Goal: Transaction & Acquisition: Book appointment/travel/reservation

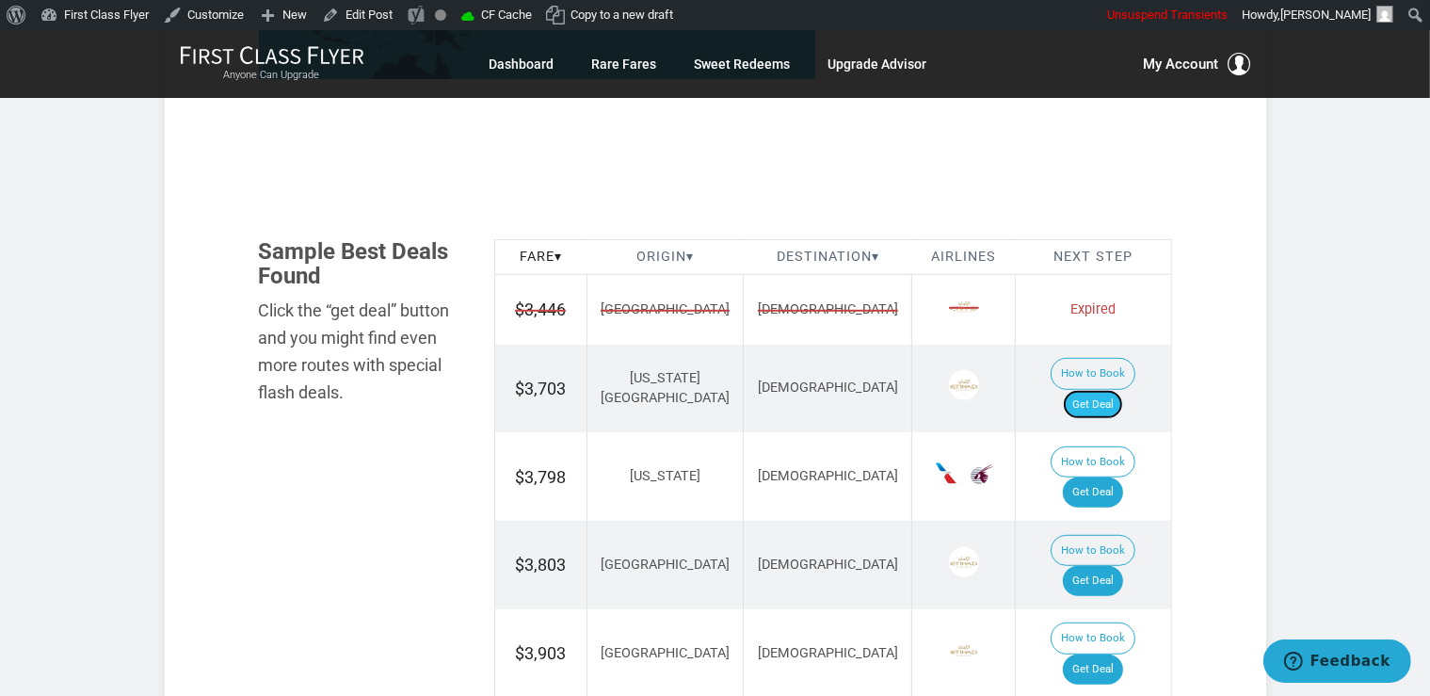
click at [1118, 390] on link "Get Deal" at bounding box center [1093, 405] width 60 height 30
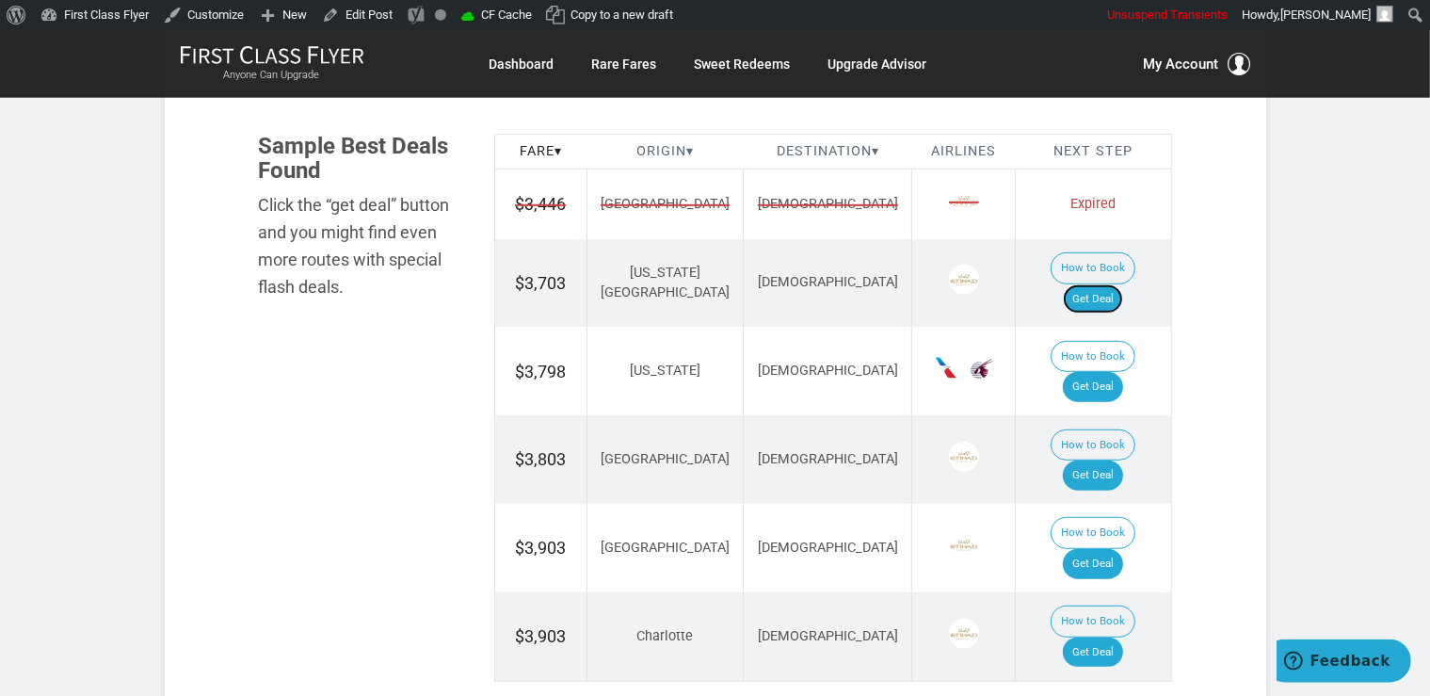
scroll to position [1193, 0]
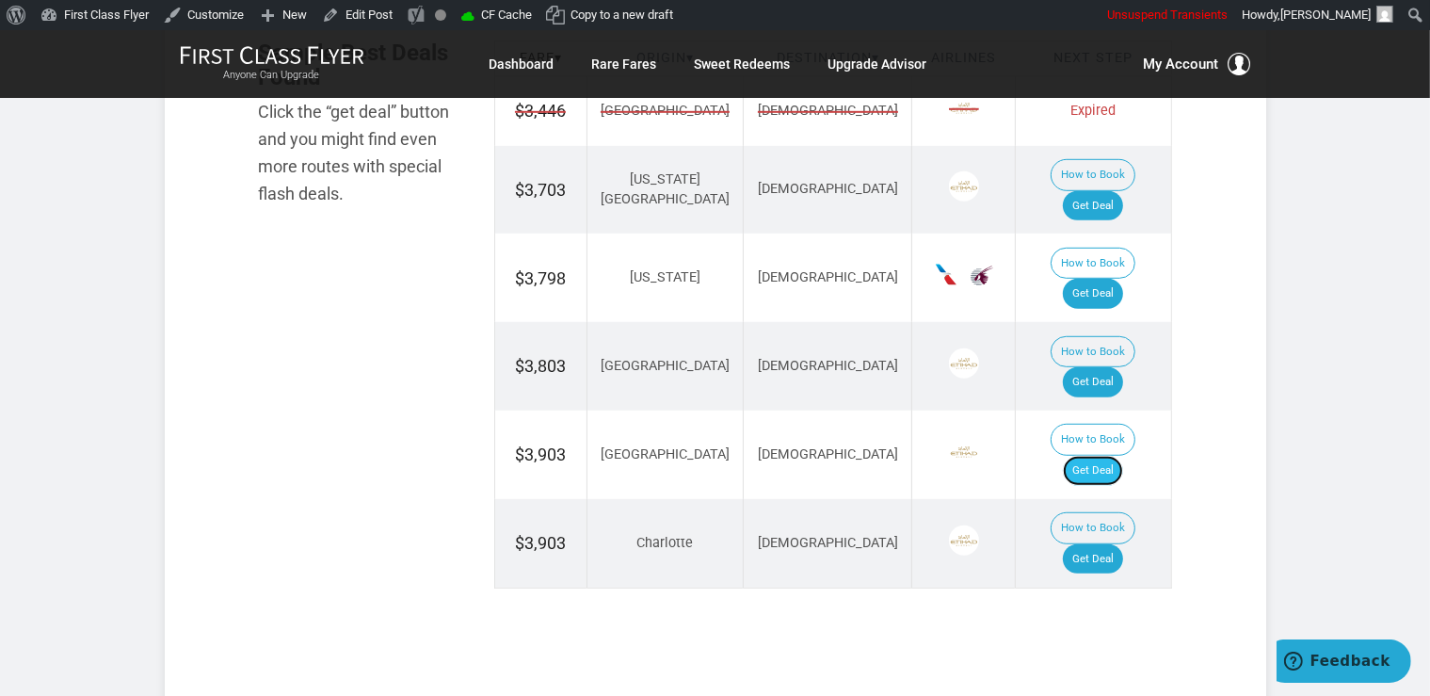
click at [1107, 456] on link "Get Deal" at bounding box center [1093, 471] width 60 height 30
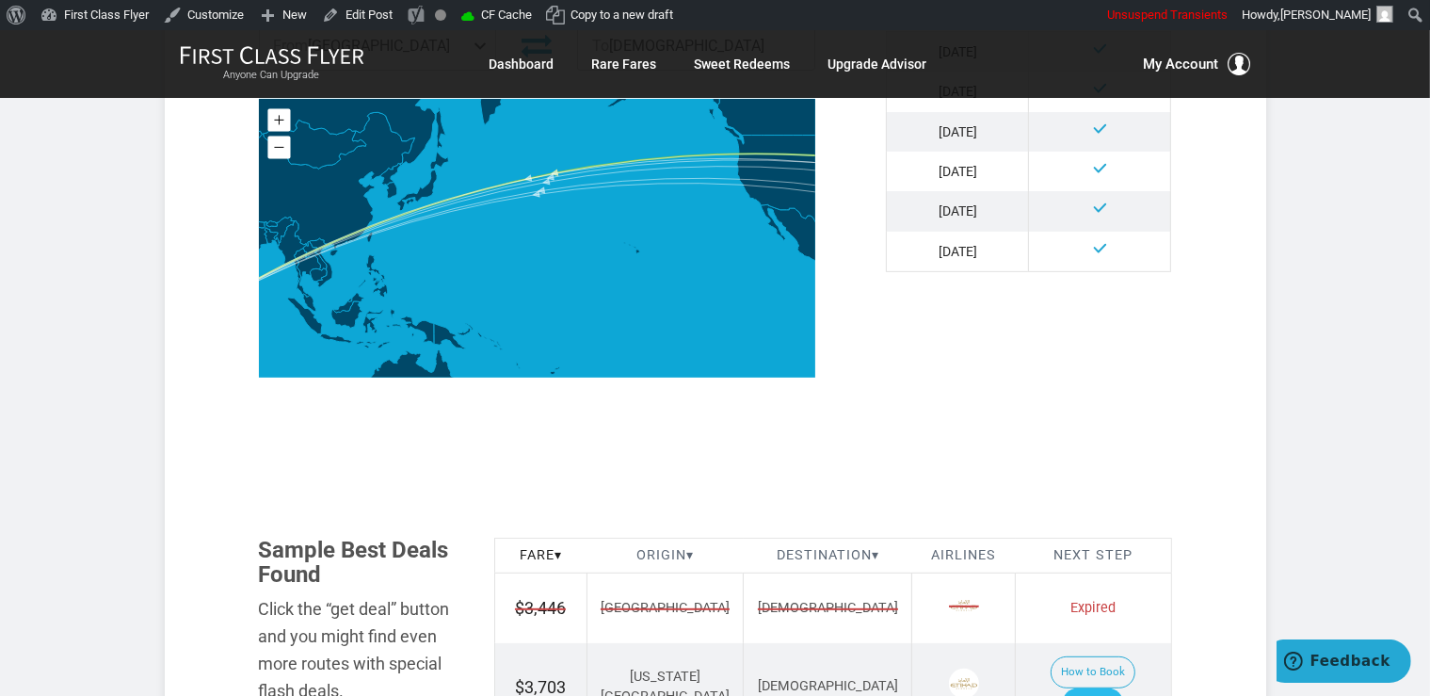
scroll to position [1093, 0]
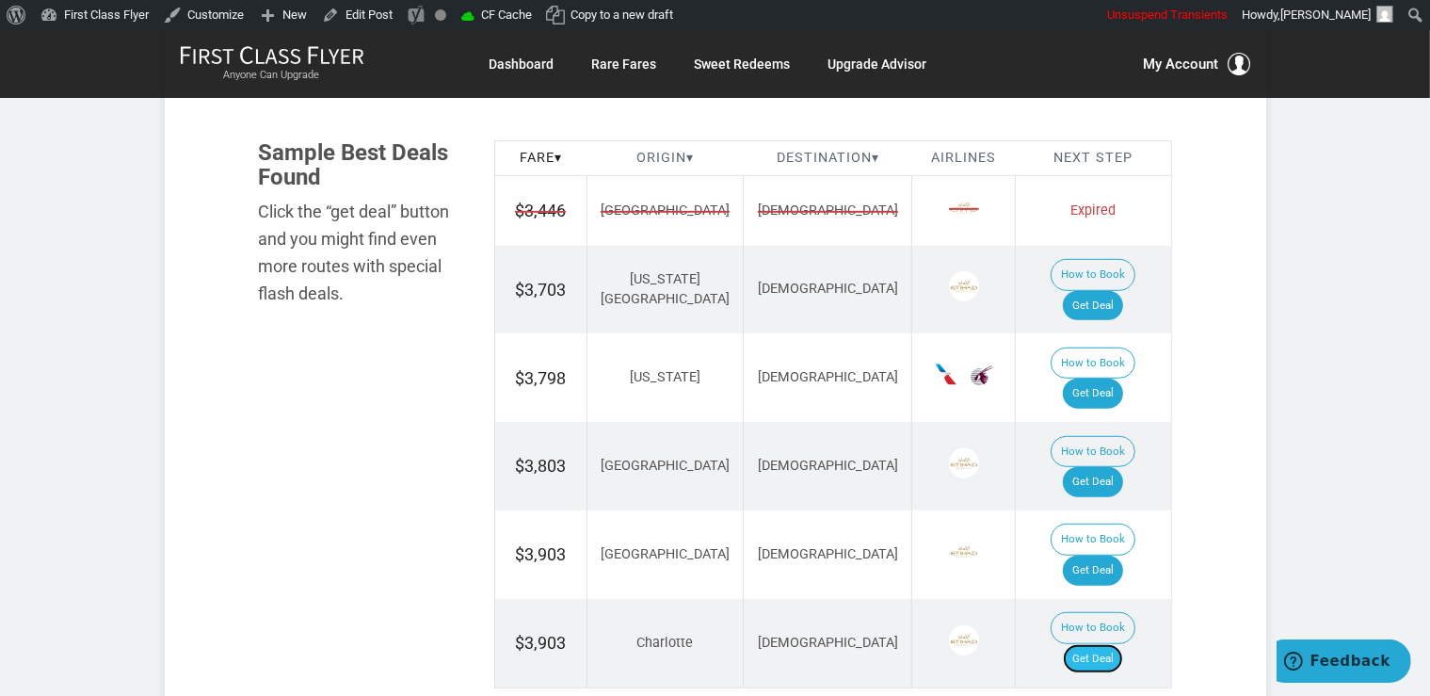
click at [1105, 644] on link "Get Deal" at bounding box center [1093, 659] width 60 height 30
click at [1112, 379] on link "Get Deal" at bounding box center [1093, 394] width 60 height 30
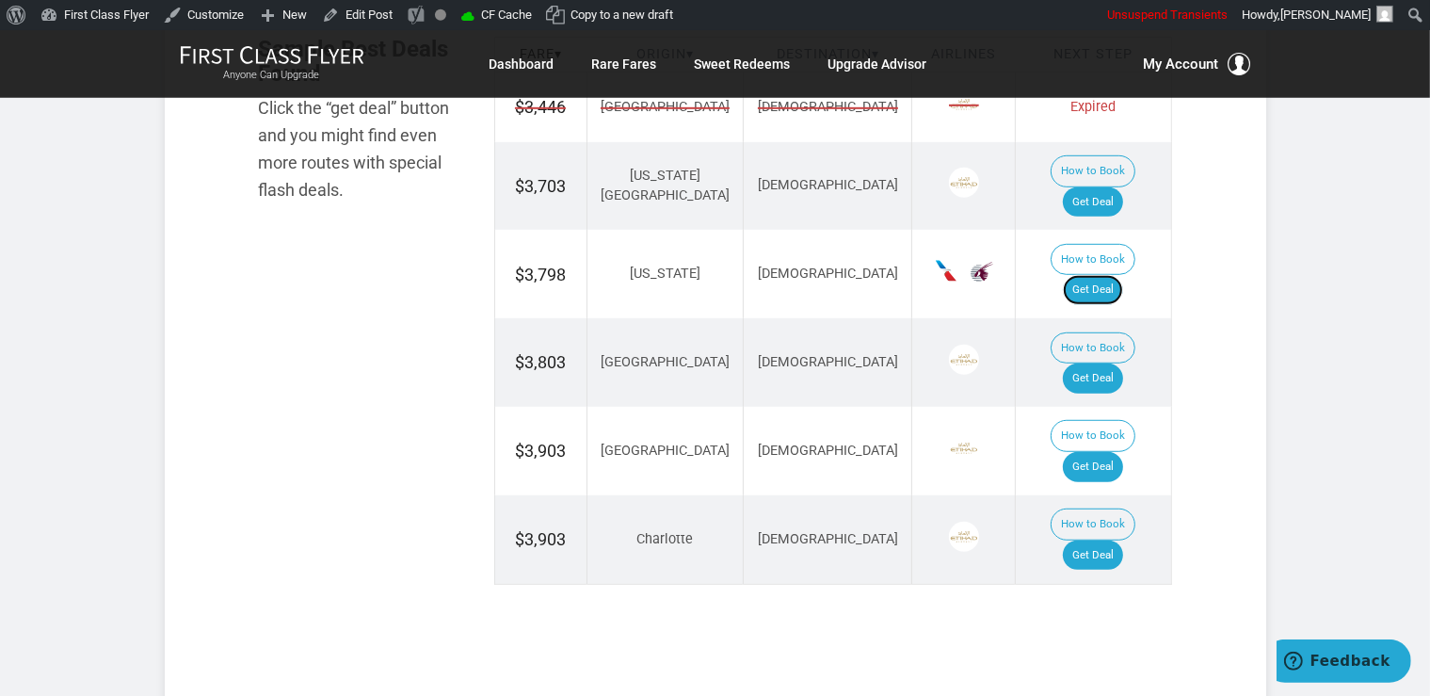
scroll to position [1292, 0]
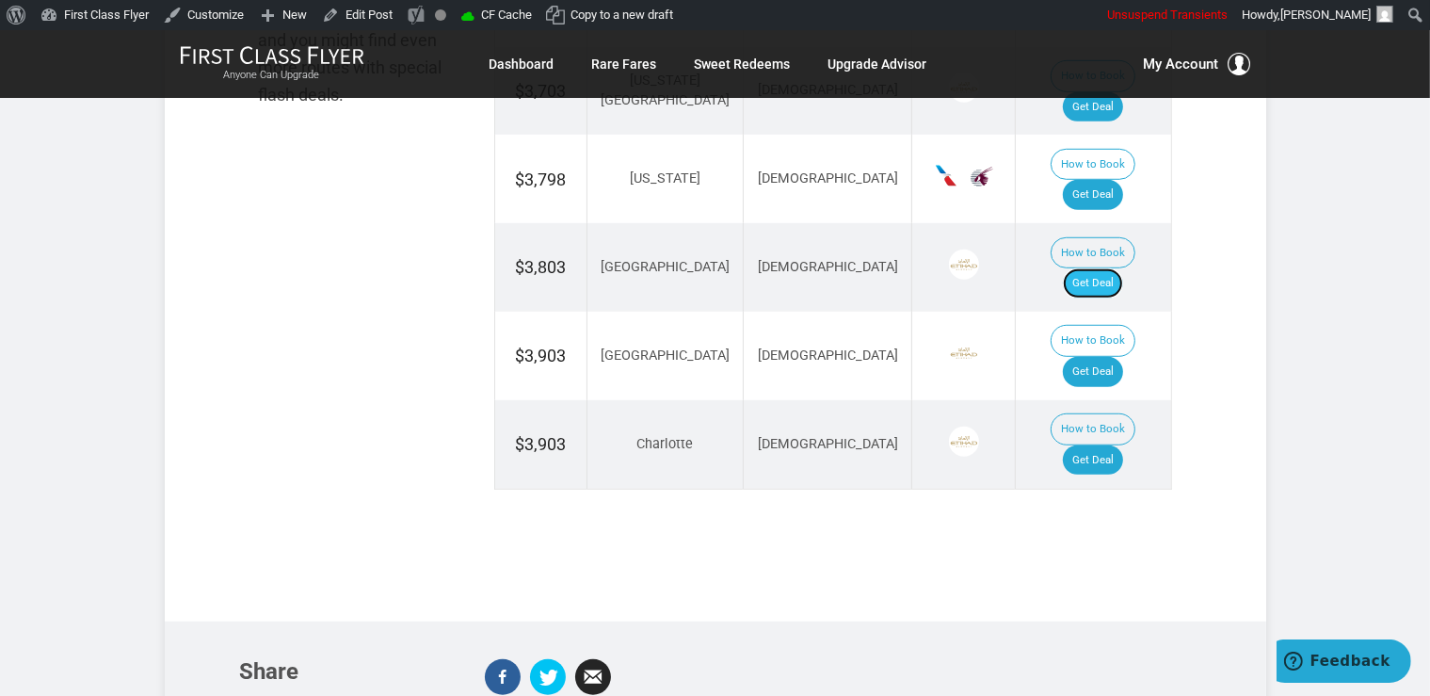
click at [1086, 268] on link "Get Deal" at bounding box center [1093, 283] width 60 height 30
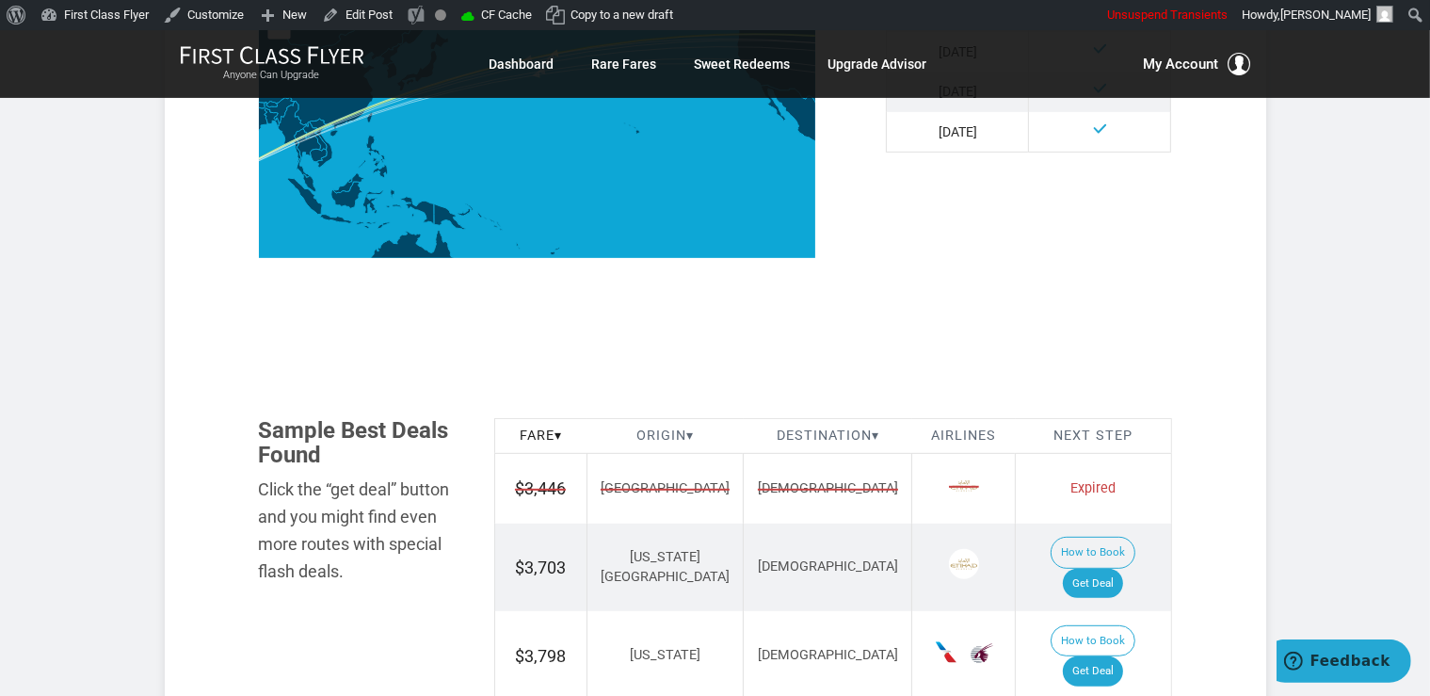
scroll to position [795, 0]
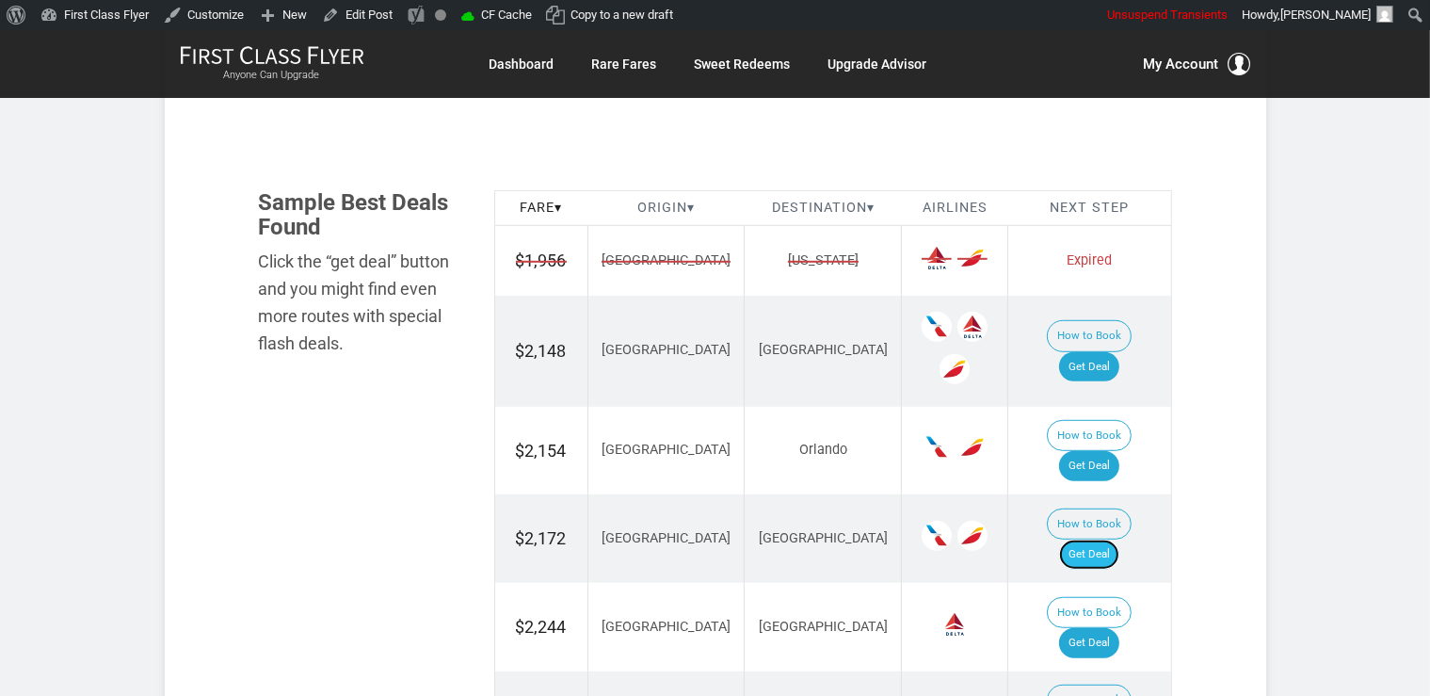
click at [1104, 540] on link "Get Deal" at bounding box center [1089, 555] width 60 height 30
click at [1103, 540] on link "Get Deal" at bounding box center [1089, 555] width 60 height 30
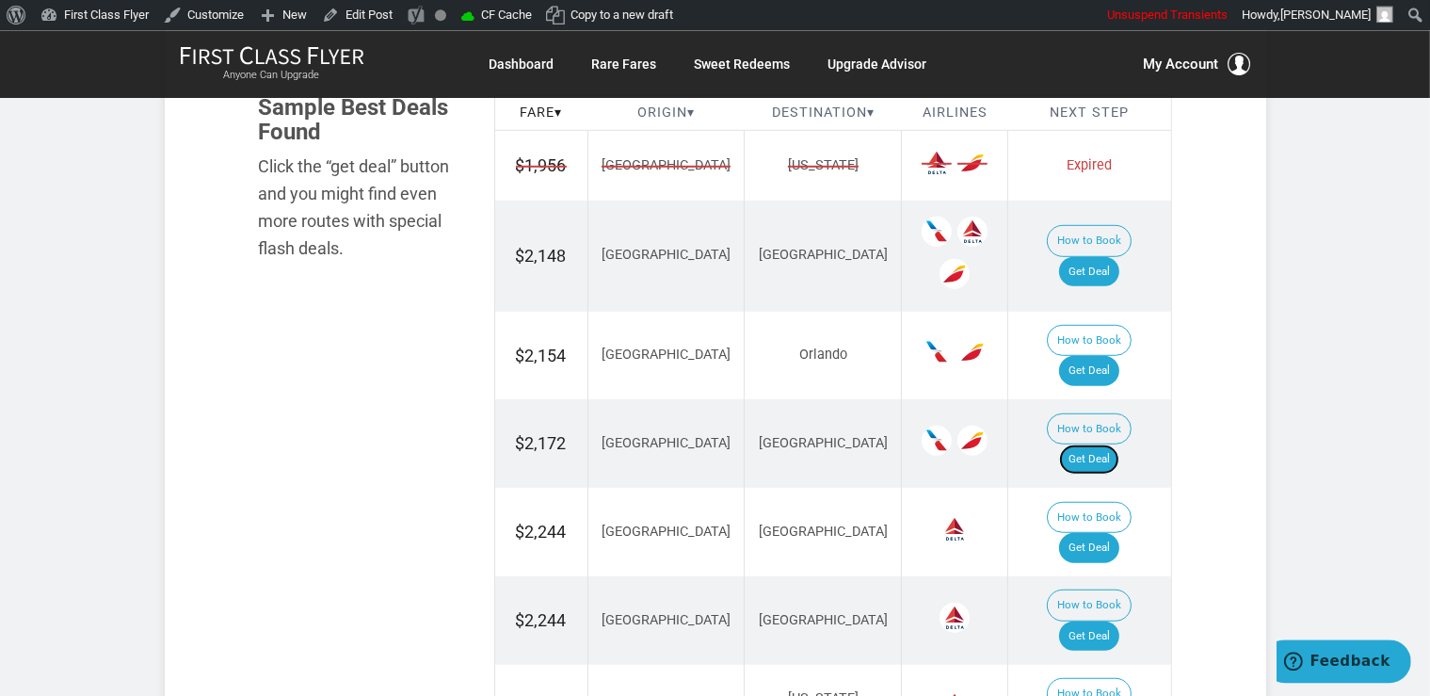
scroll to position [1193, 0]
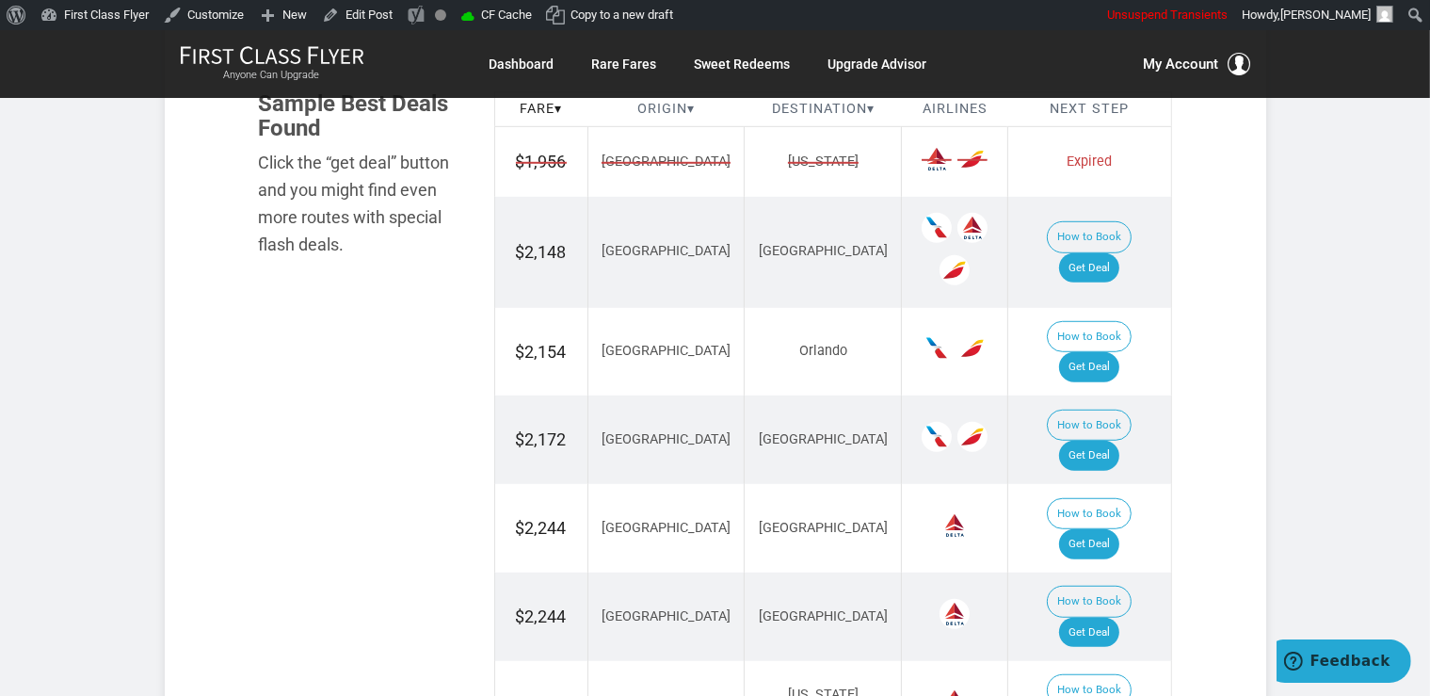
click at [1119, 308] on td "How to Book Get Deal" at bounding box center [1090, 352] width 163 height 89
click at [1120, 352] on link "Get Deal" at bounding box center [1089, 367] width 60 height 30
click at [1101, 253] on link "Get Deal" at bounding box center [1089, 268] width 60 height 30
click at [1120, 529] on link "Get Deal" at bounding box center [1089, 544] width 60 height 30
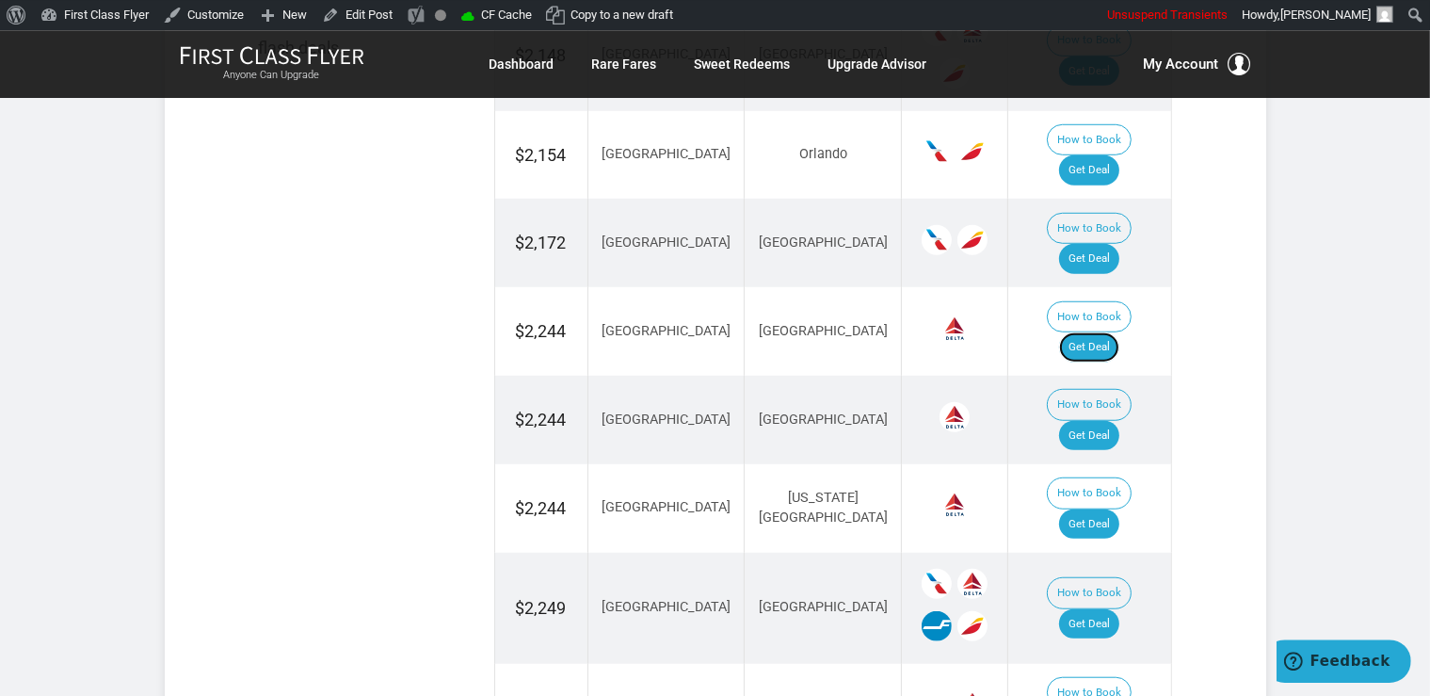
scroll to position [1392, 0]
click at [1109, 419] on link "Get Deal" at bounding box center [1089, 434] width 60 height 30
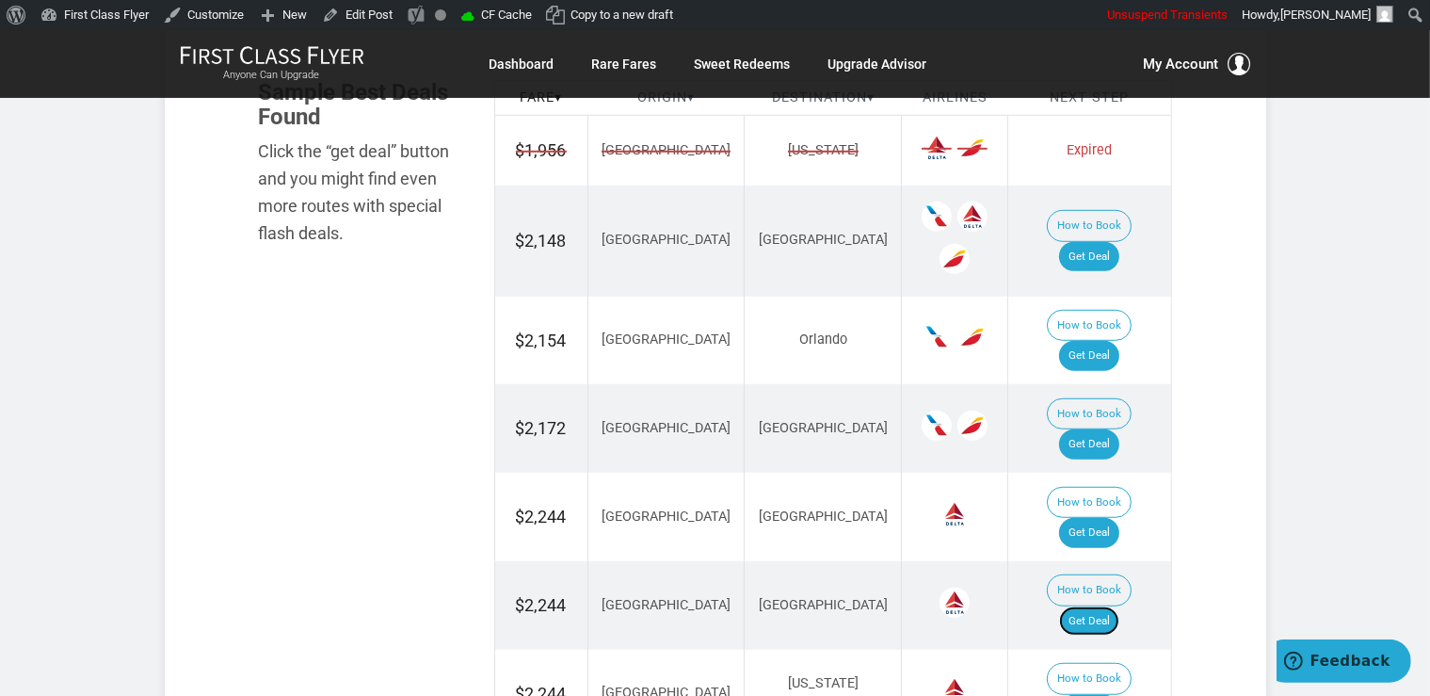
scroll to position [1193, 0]
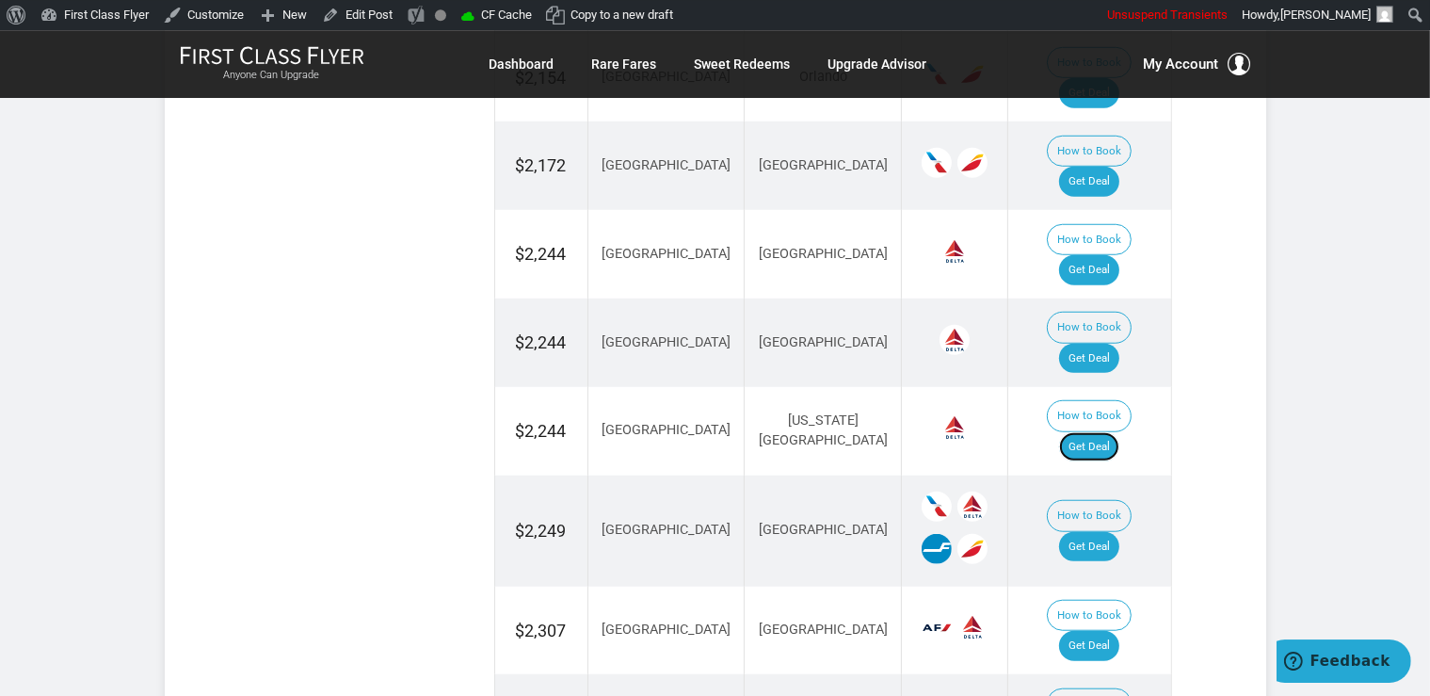
scroll to position [1492, 0]
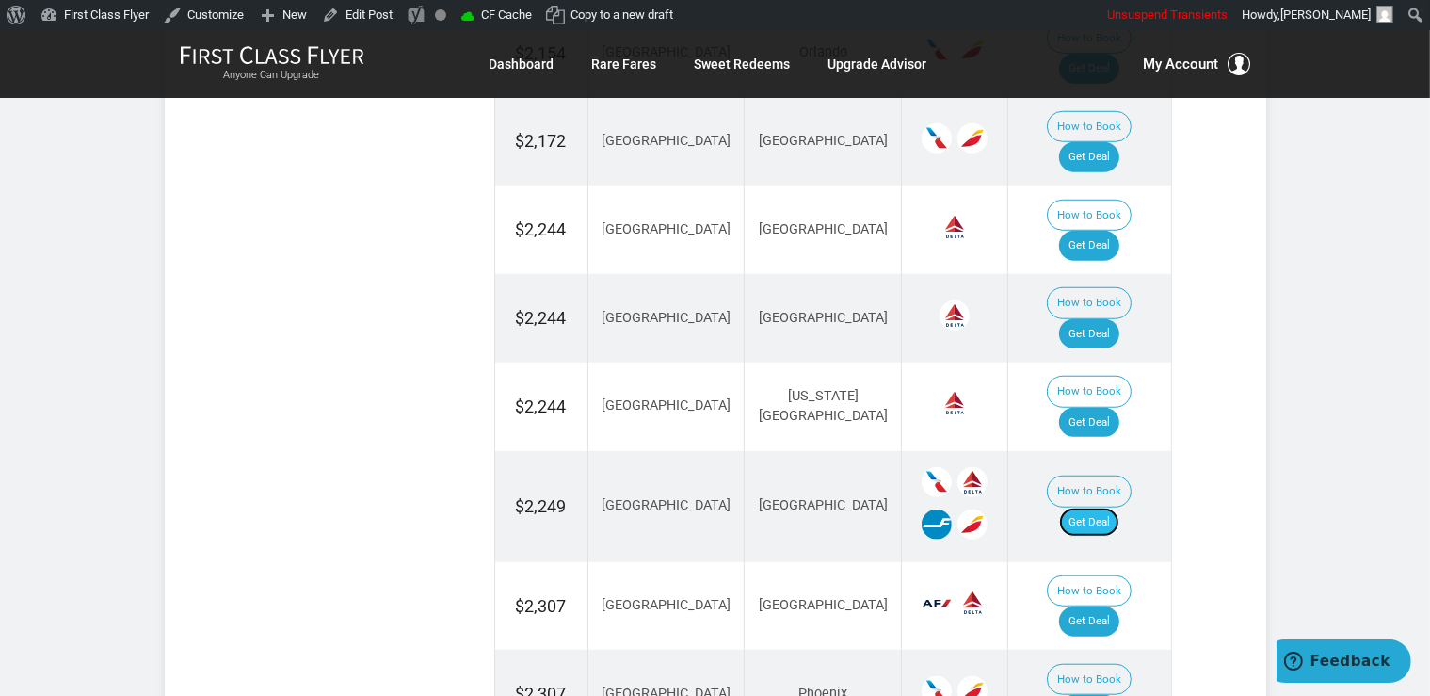
click at [1114, 508] on link "Get Deal" at bounding box center [1089, 523] width 60 height 30
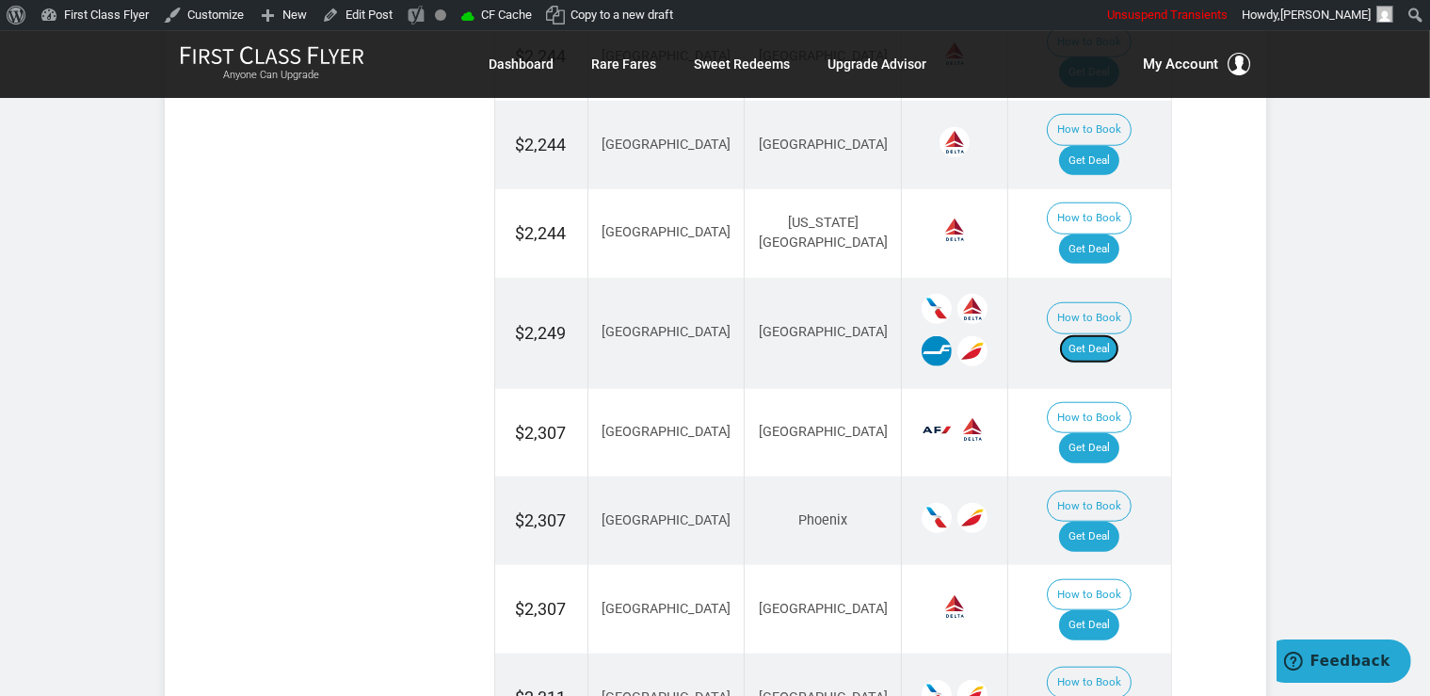
scroll to position [1690, 0]
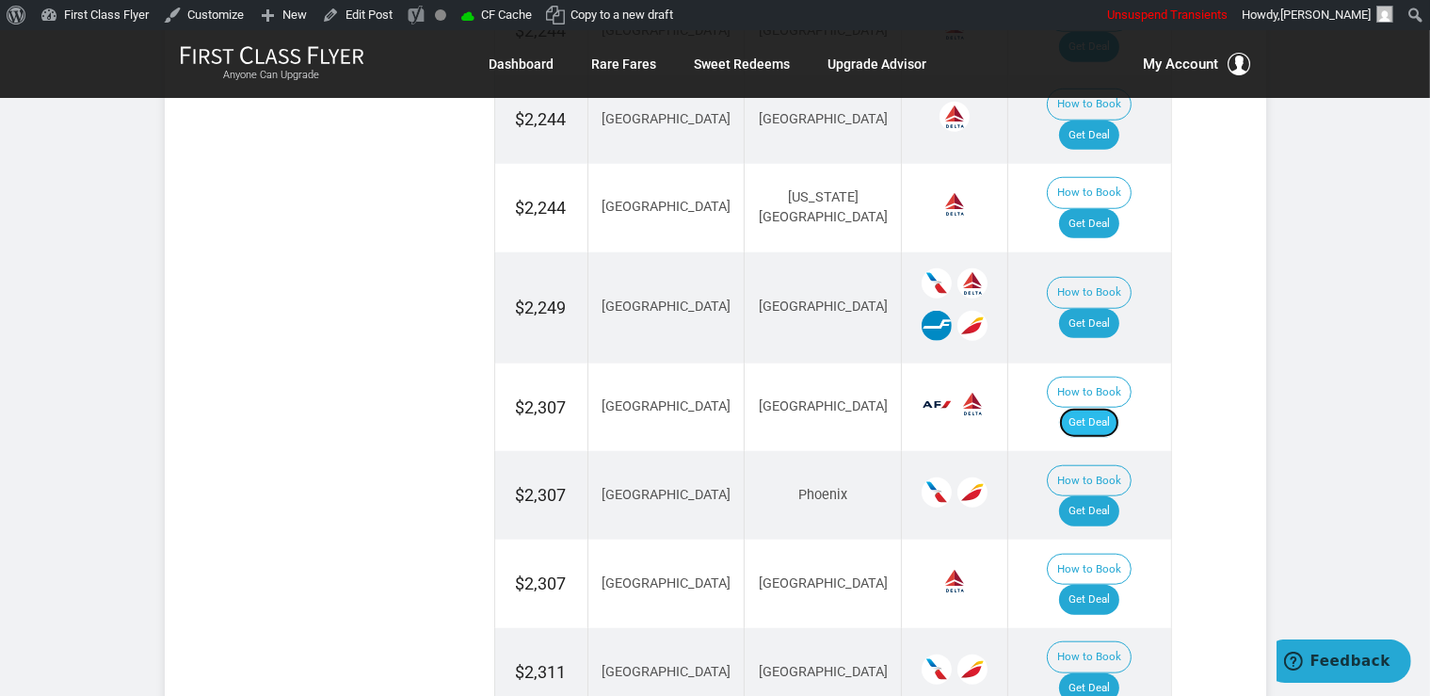
click at [1106, 408] on link "Get Deal" at bounding box center [1089, 423] width 60 height 30
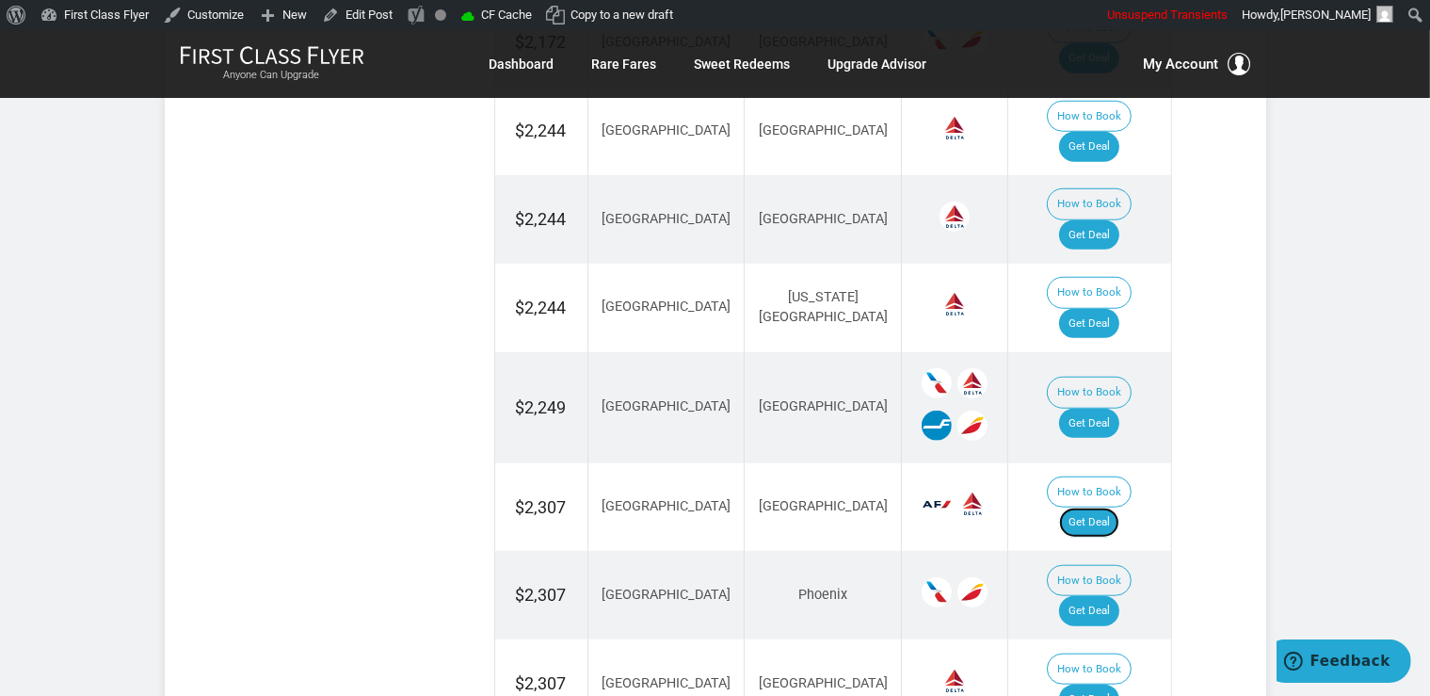
scroll to position [1492, 0]
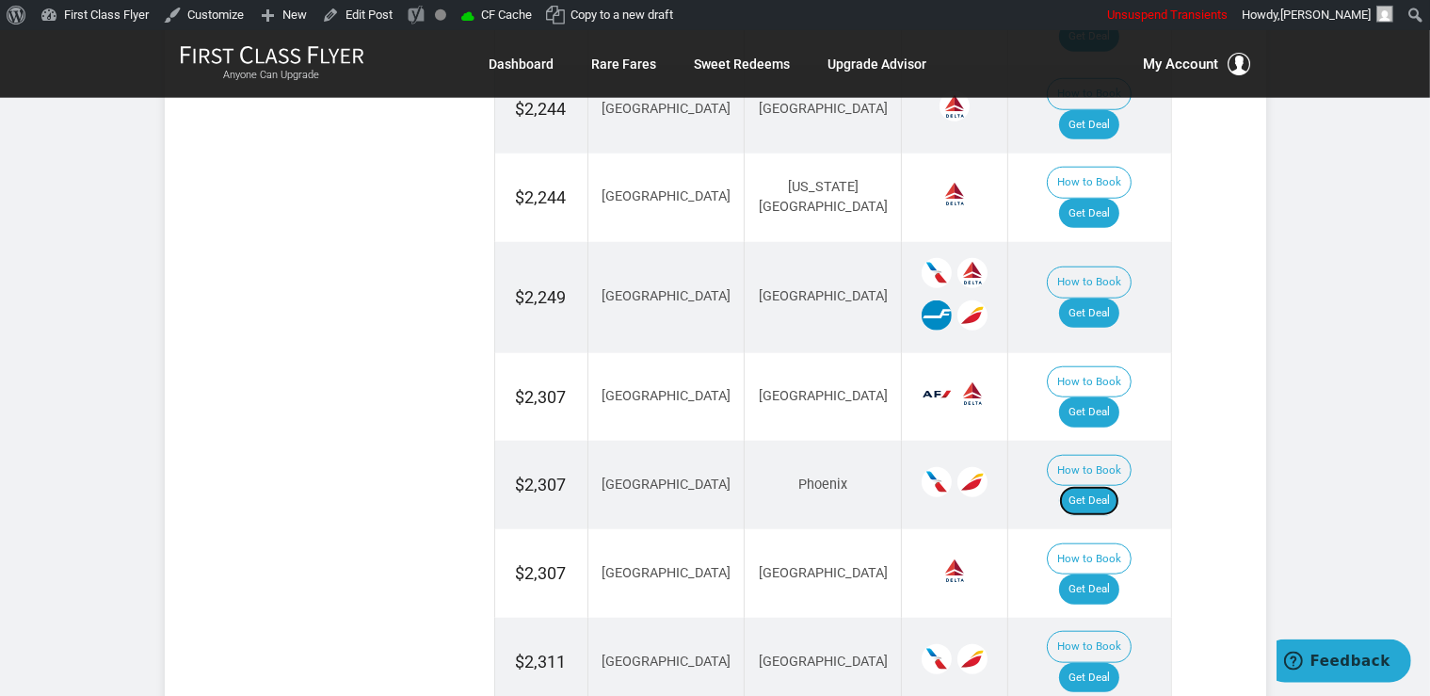
scroll to position [1789, 0]
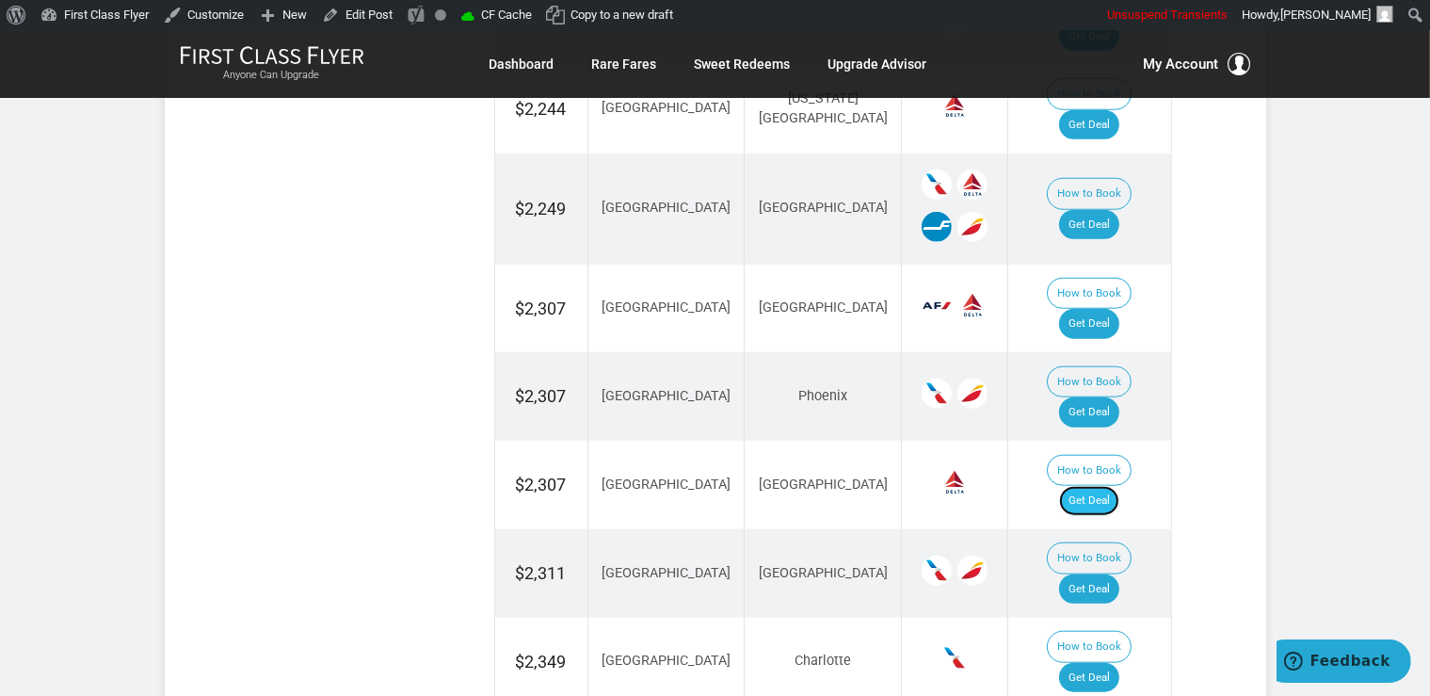
click at [1112, 486] on link "Get Deal" at bounding box center [1089, 501] width 60 height 30
click at [1120, 663] on link "Get Deal" at bounding box center [1089, 678] width 60 height 30
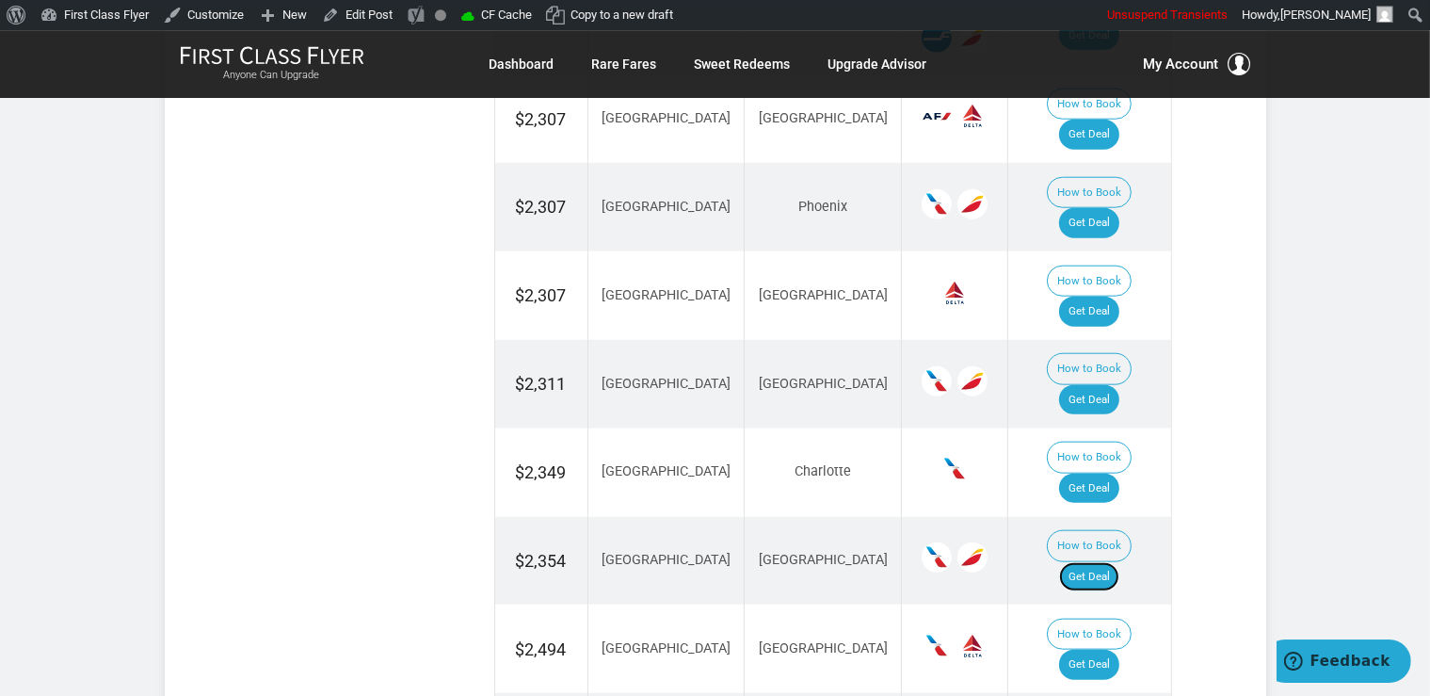
scroll to position [1989, 0]
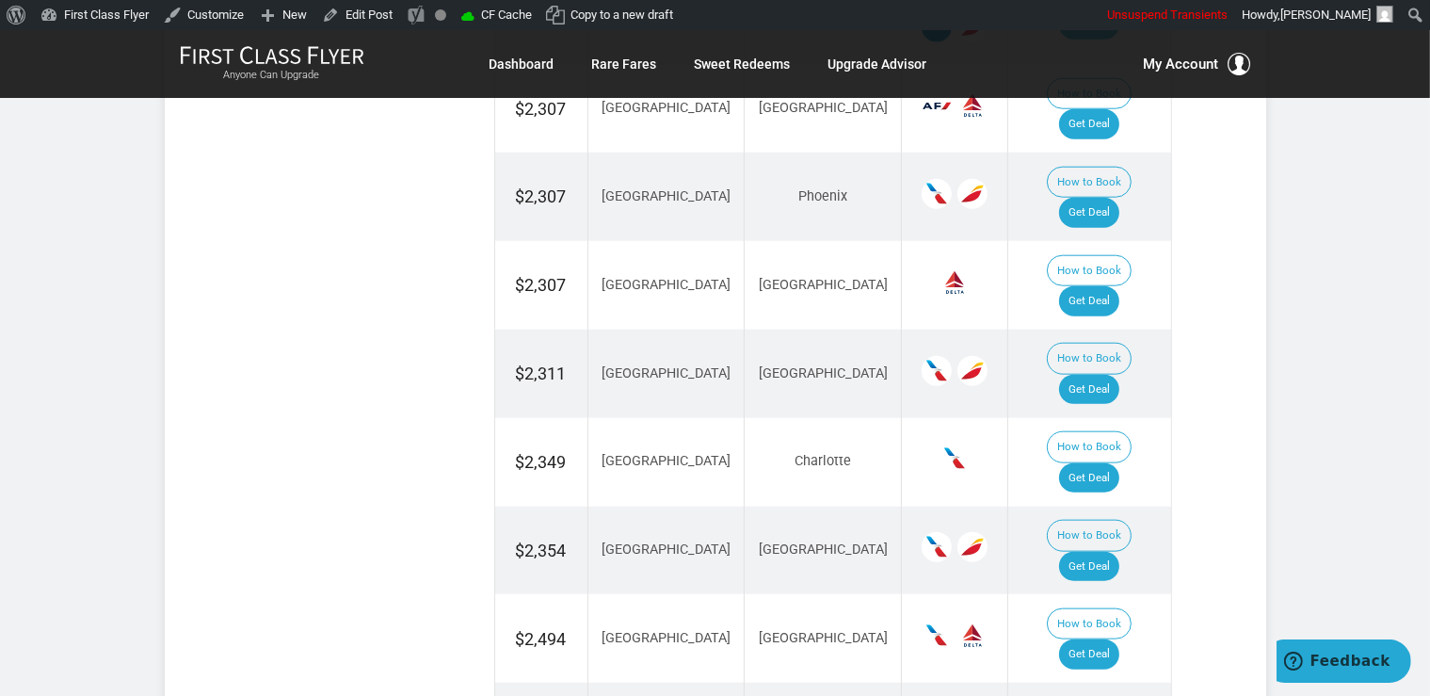
click at [1120, 375] on link "Get Deal" at bounding box center [1089, 390] width 60 height 30
click at [1106, 639] on link "Get Deal" at bounding box center [1089, 654] width 60 height 30
click at [1110, 375] on link "Get Deal" at bounding box center [1089, 390] width 60 height 30
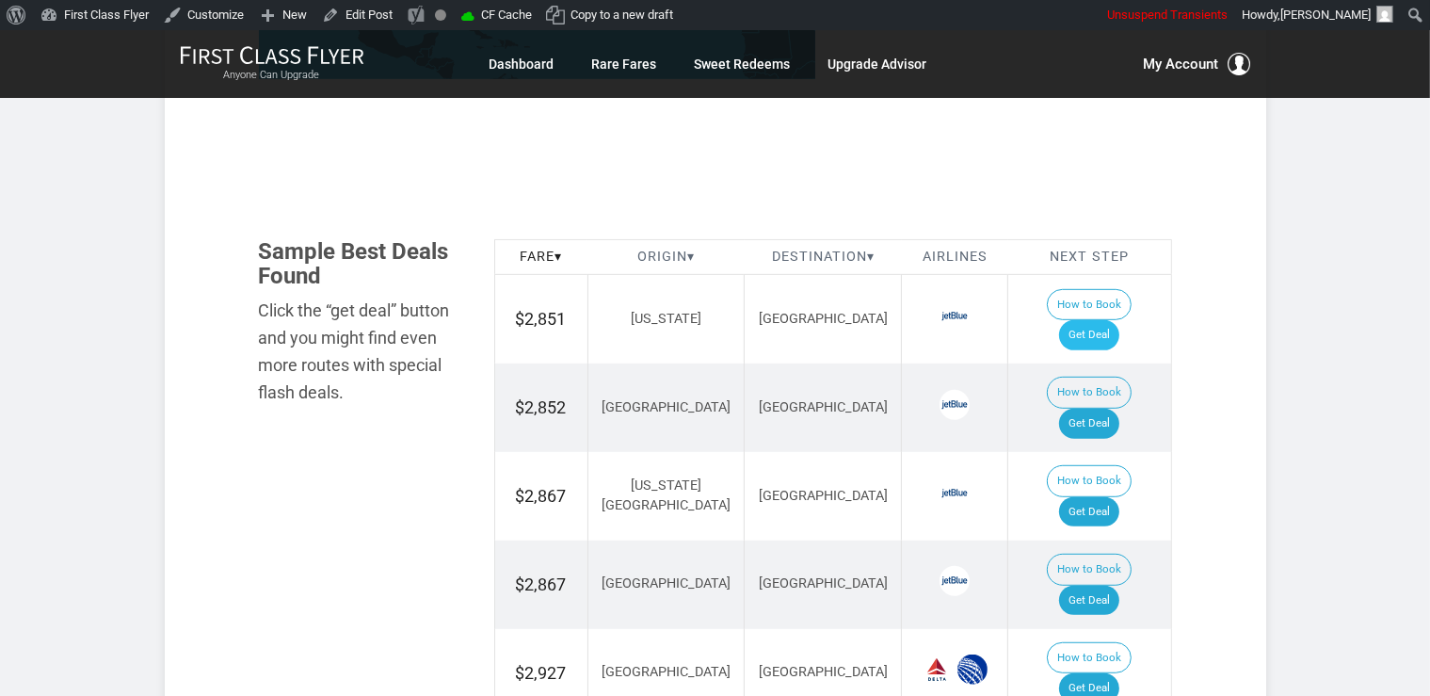
scroll to position [994, 0]
click at [1118, 320] on link "Get Deal" at bounding box center [1089, 335] width 60 height 30
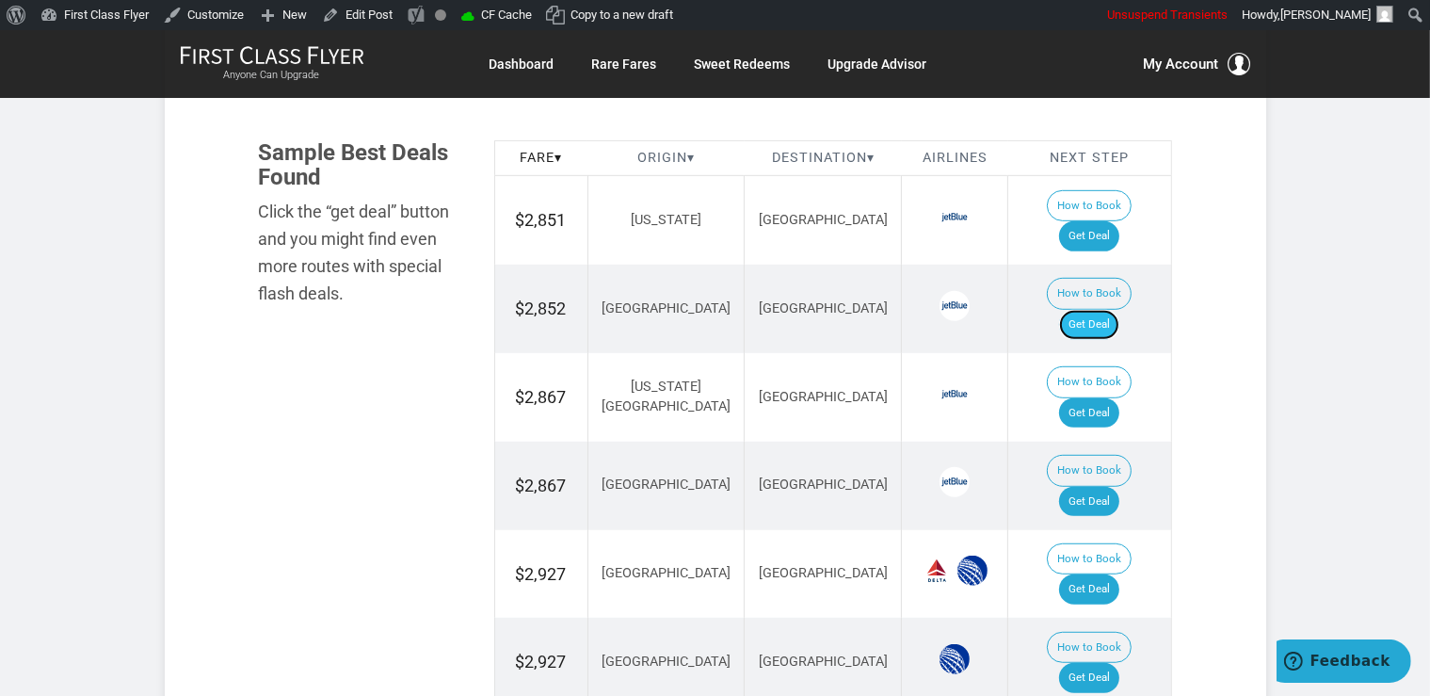
click at [1120, 310] on link "Get Deal" at bounding box center [1089, 325] width 60 height 30
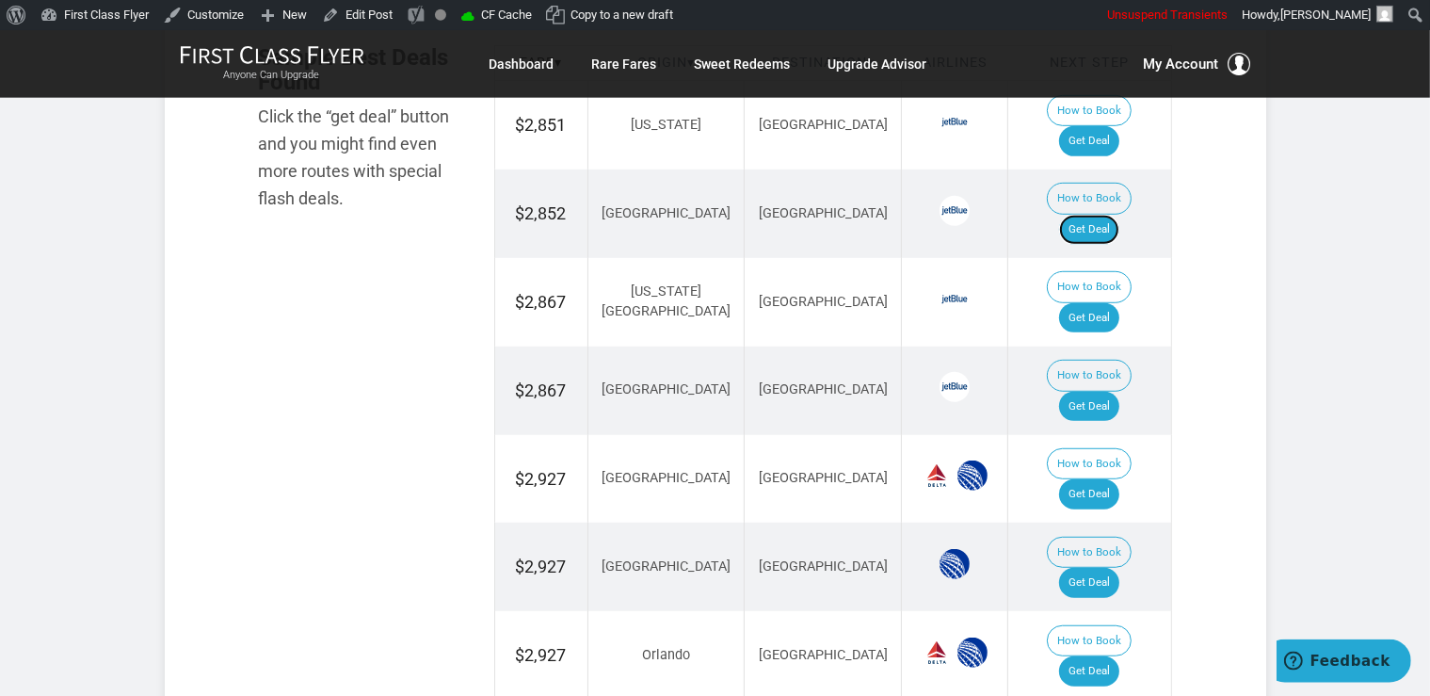
scroll to position [1292, 0]
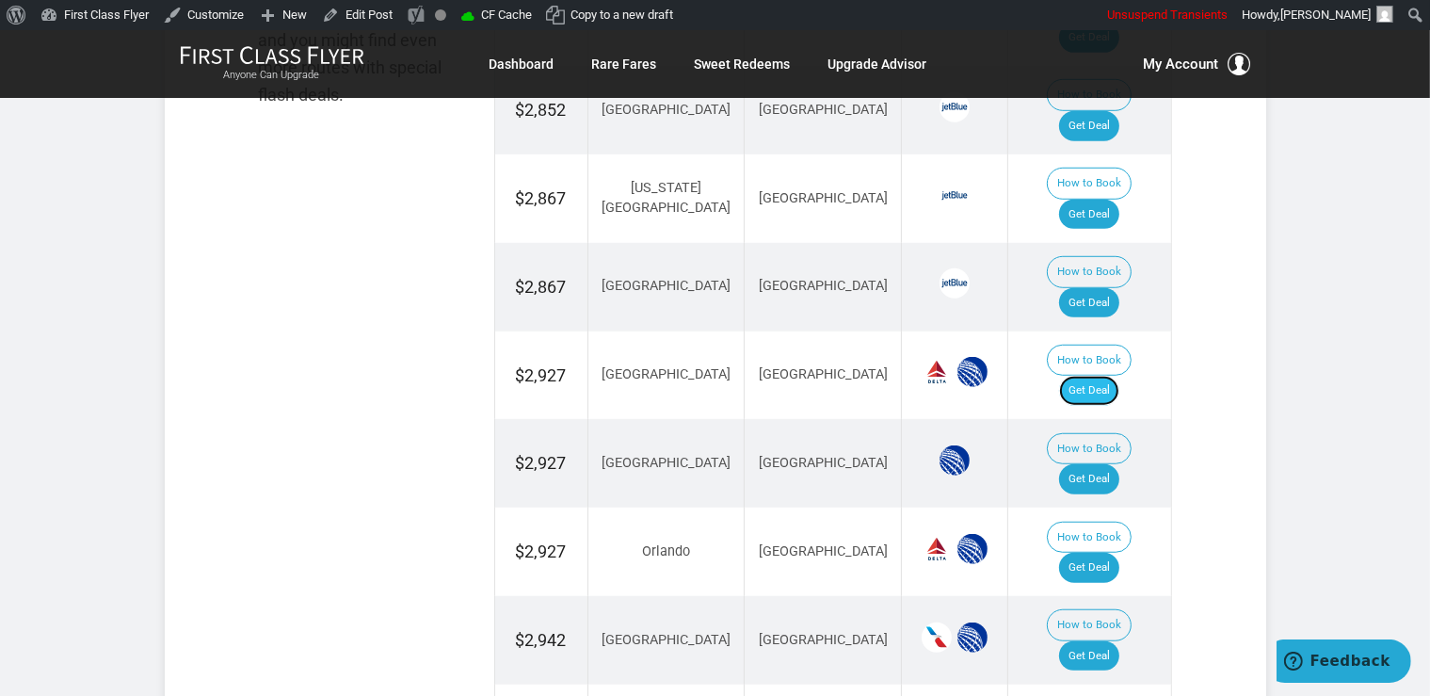
click at [1094, 376] on link "Get Deal" at bounding box center [1089, 391] width 60 height 30
click at [1110, 641] on link "Get Deal" at bounding box center [1089, 656] width 60 height 30
click at [1120, 464] on link "Get Deal" at bounding box center [1089, 479] width 60 height 30
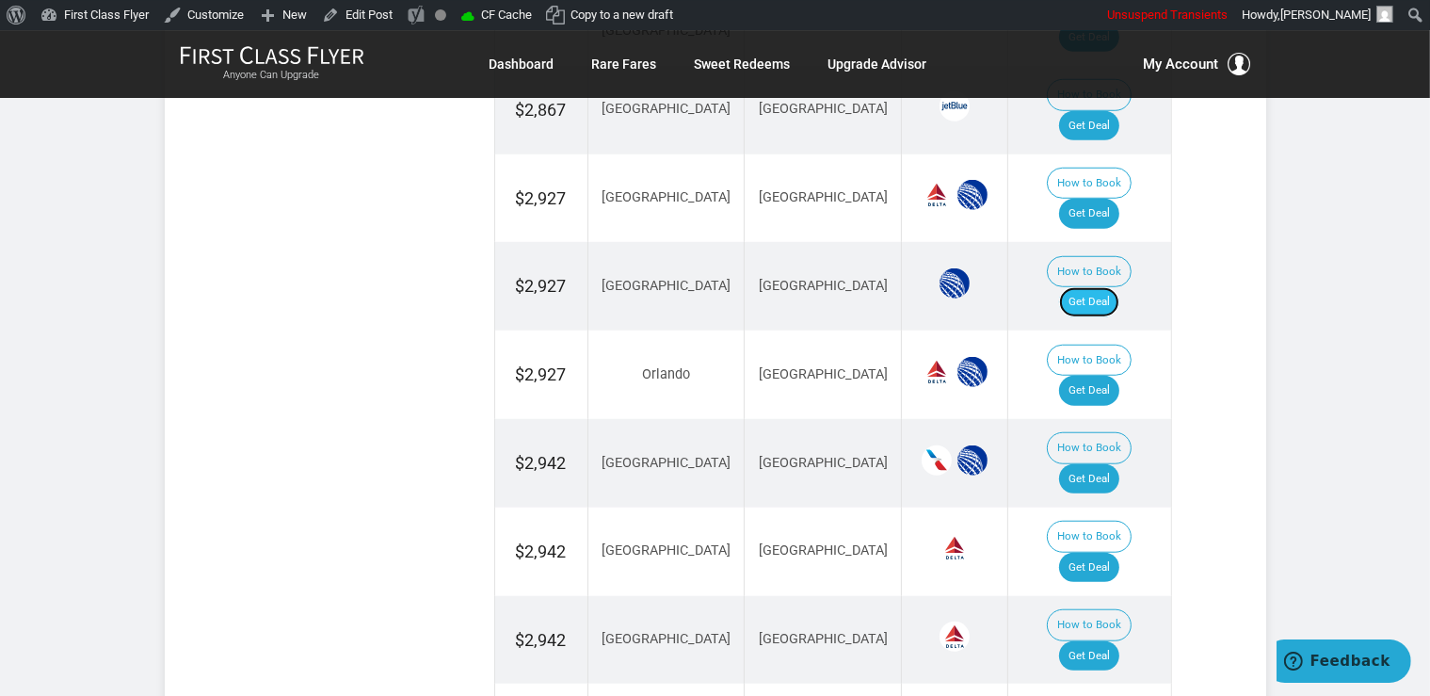
scroll to position [1492, 0]
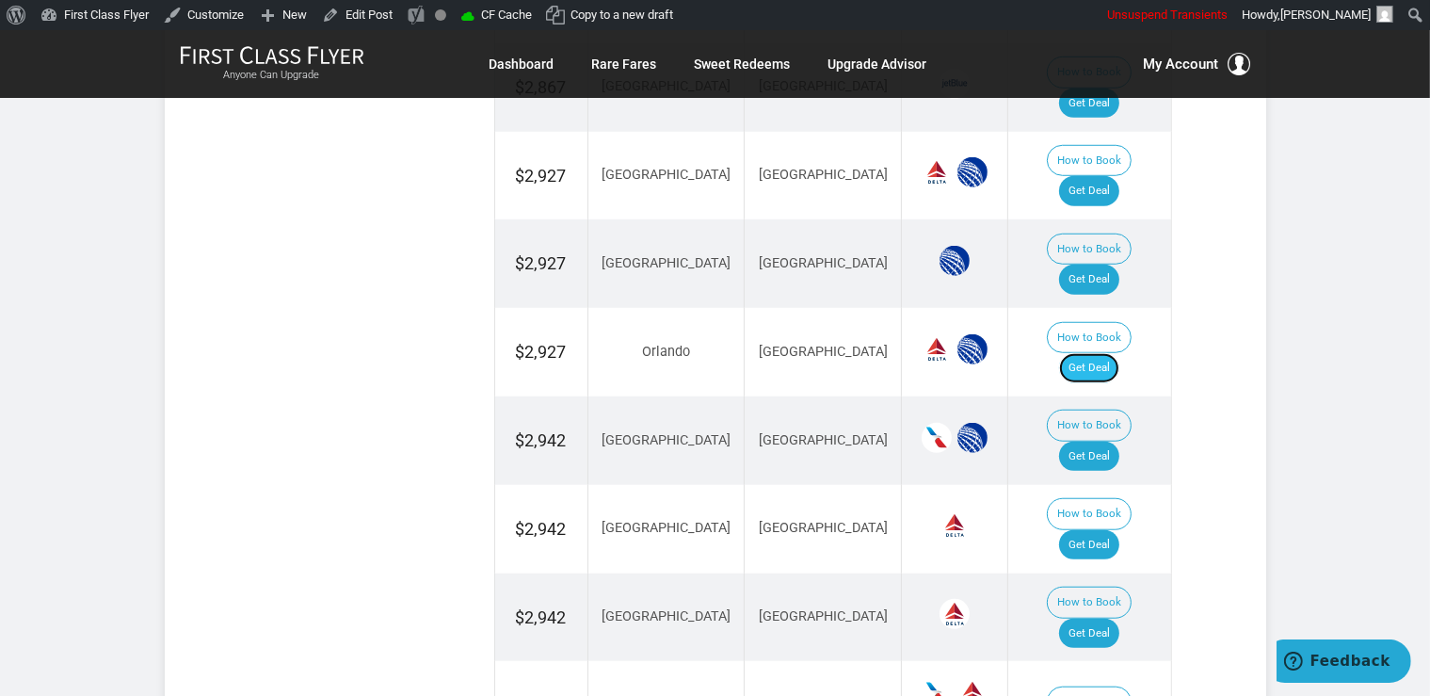
click at [1101, 353] on link "Get Deal" at bounding box center [1089, 368] width 60 height 30
click at [1089, 530] on link "Get Deal" at bounding box center [1089, 545] width 60 height 30
drag, startPoint x: 1091, startPoint y: 428, endPoint x: 1092, endPoint y: 409, distance: 19.8
click at [1092, 619] on link "Get Deal" at bounding box center [1089, 634] width 60 height 30
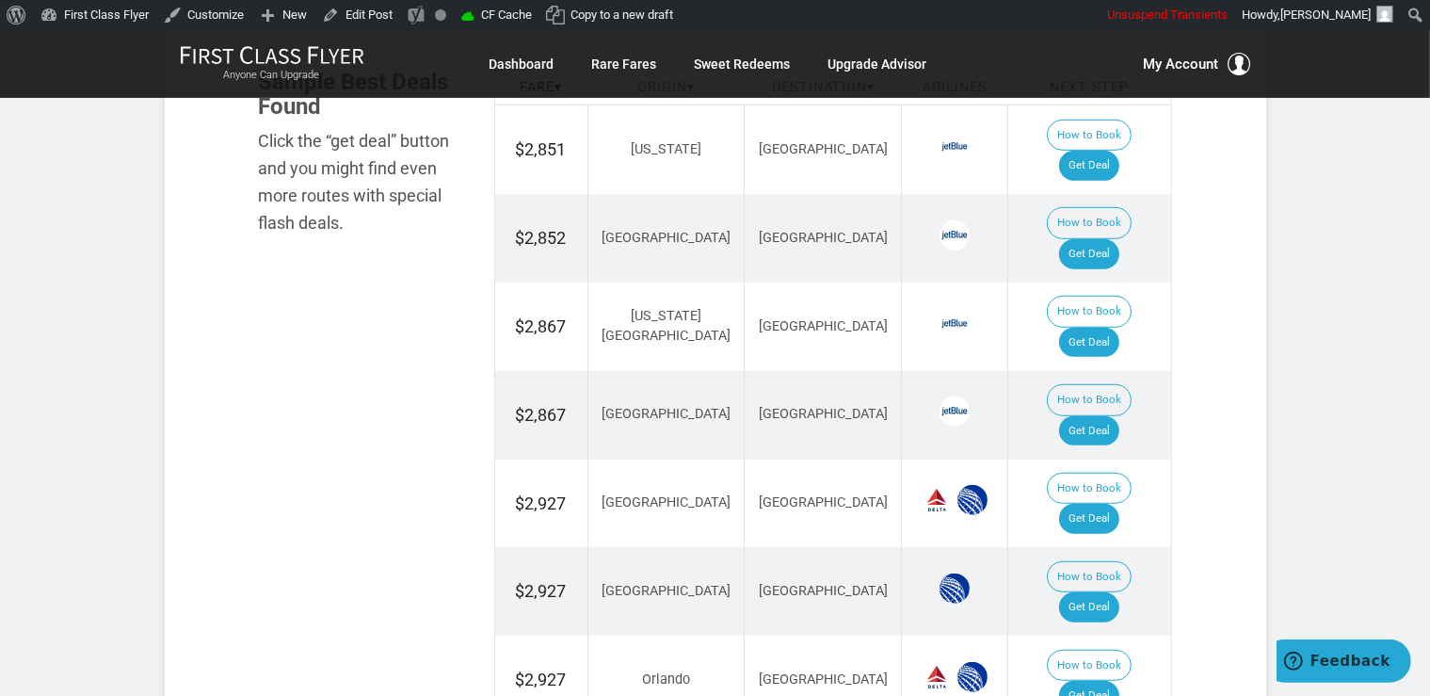
scroll to position [1093, 0]
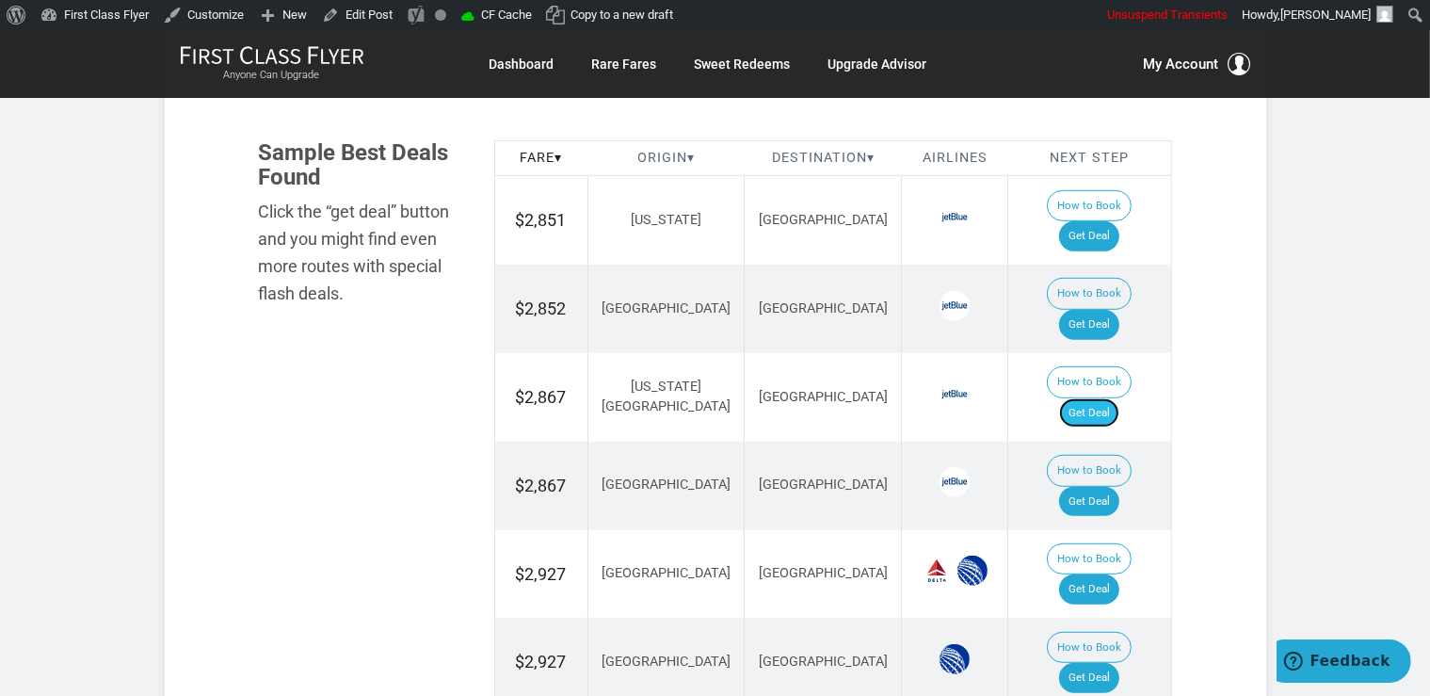
click at [1090, 398] on link "Get Deal" at bounding box center [1089, 413] width 60 height 30
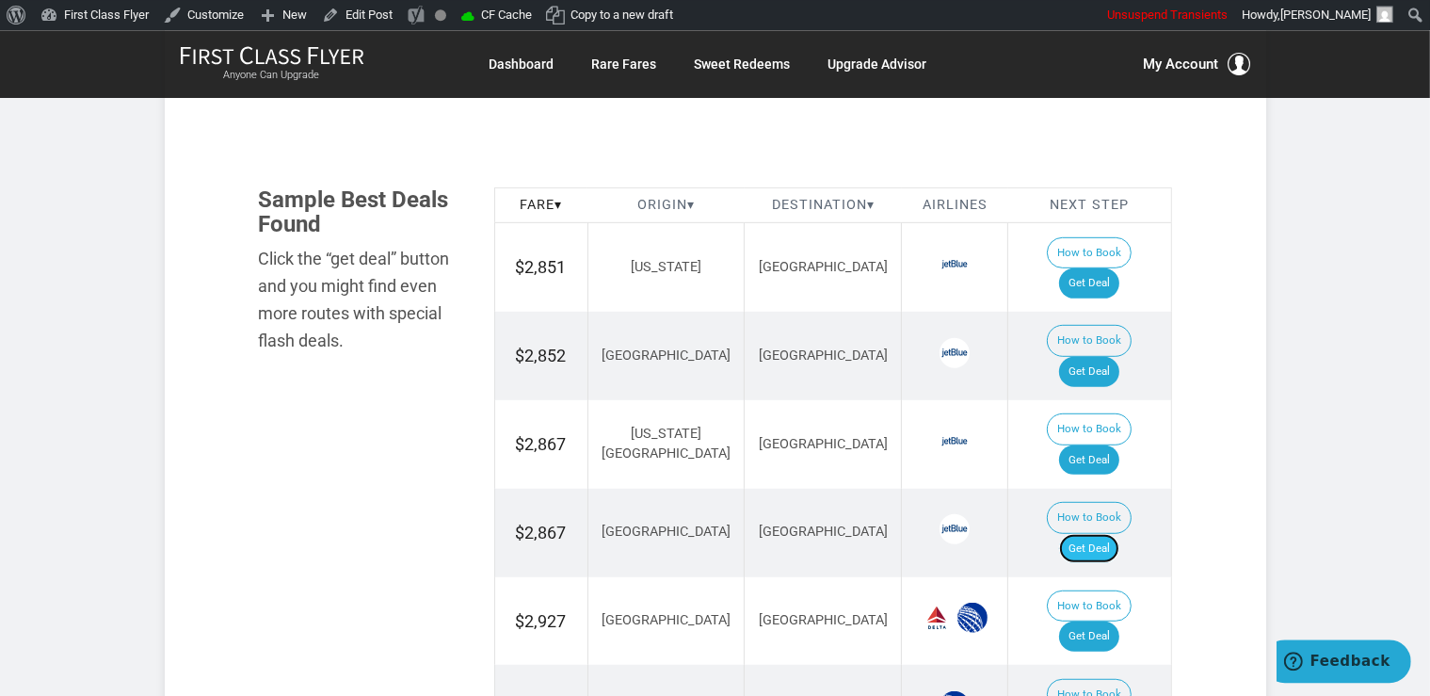
click at [1084, 534] on link "Get Deal" at bounding box center [1089, 549] width 60 height 30
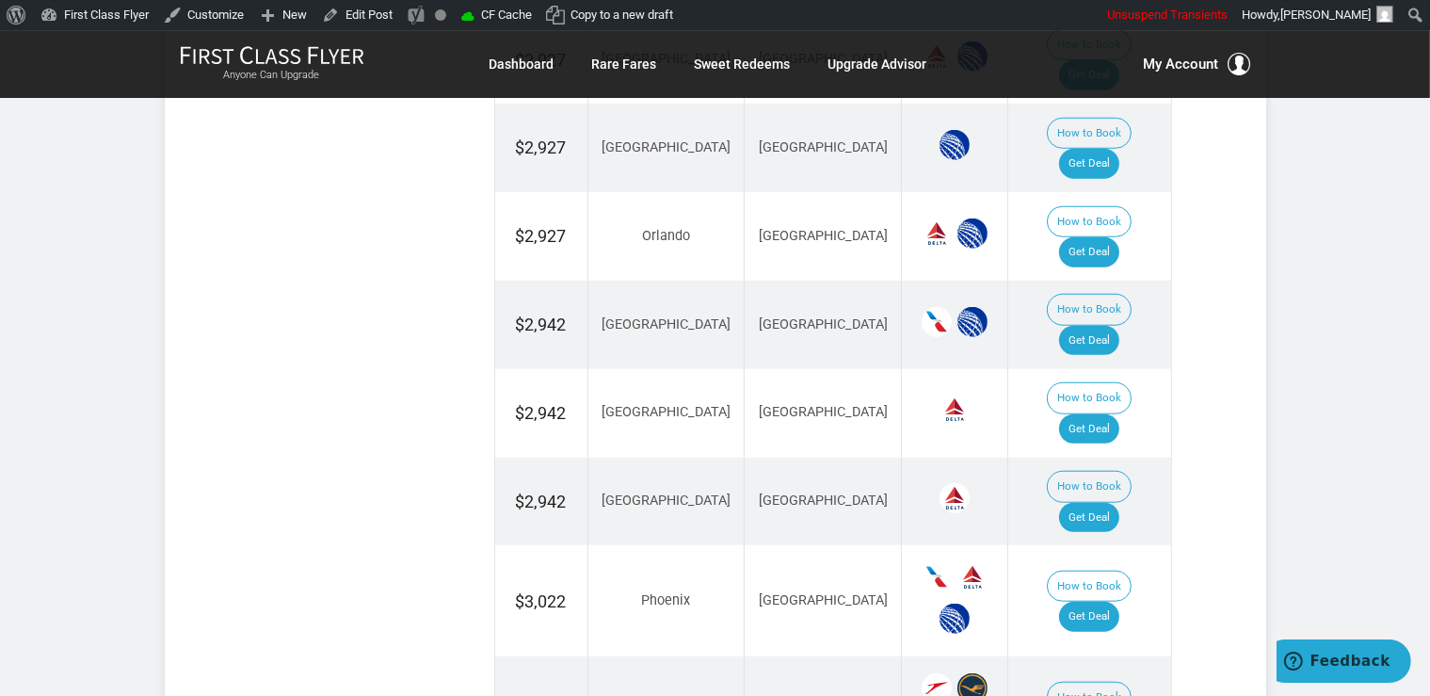
scroll to position [1642, 0]
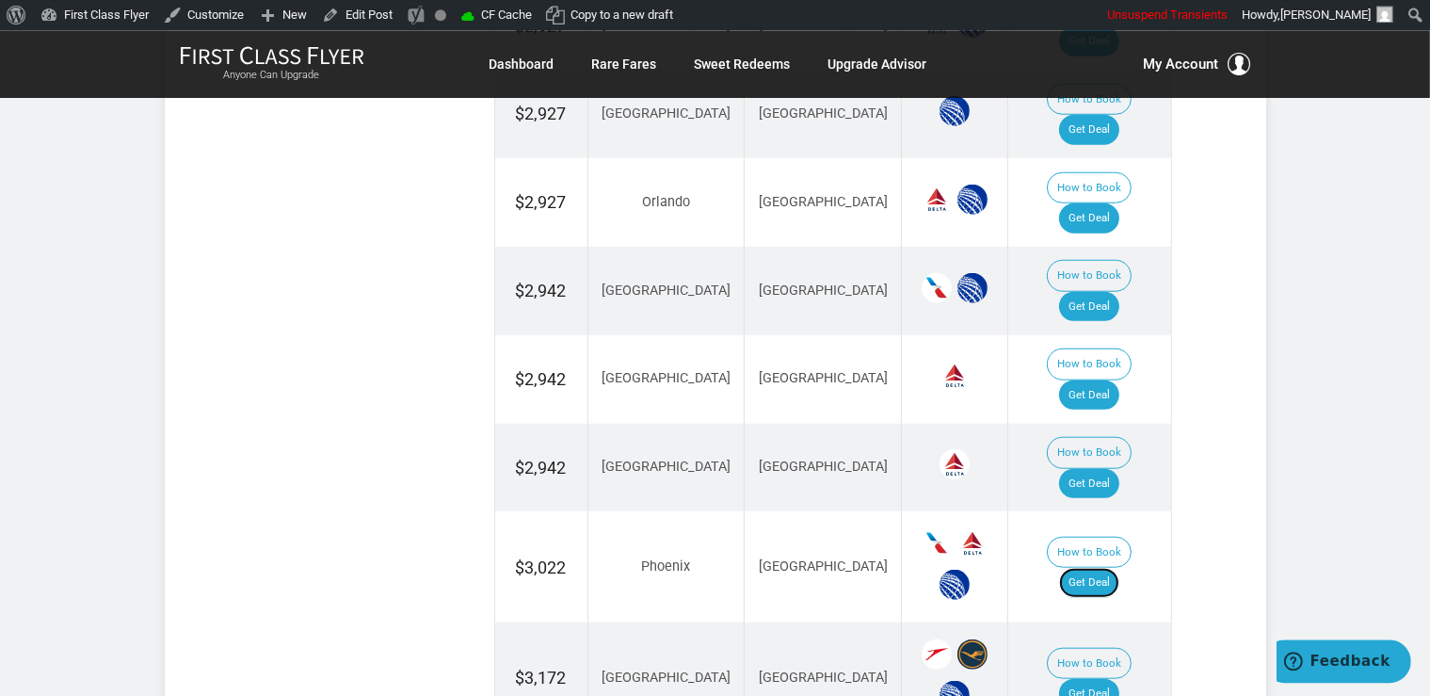
drag, startPoint x: 1098, startPoint y: 359, endPoint x: 1159, endPoint y: 363, distance: 61.3
click at [1098, 567] on link "Get Deal" at bounding box center [1089, 582] width 60 height 30
click at [1102, 567] on link "Get Deal" at bounding box center [1089, 582] width 60 height 30
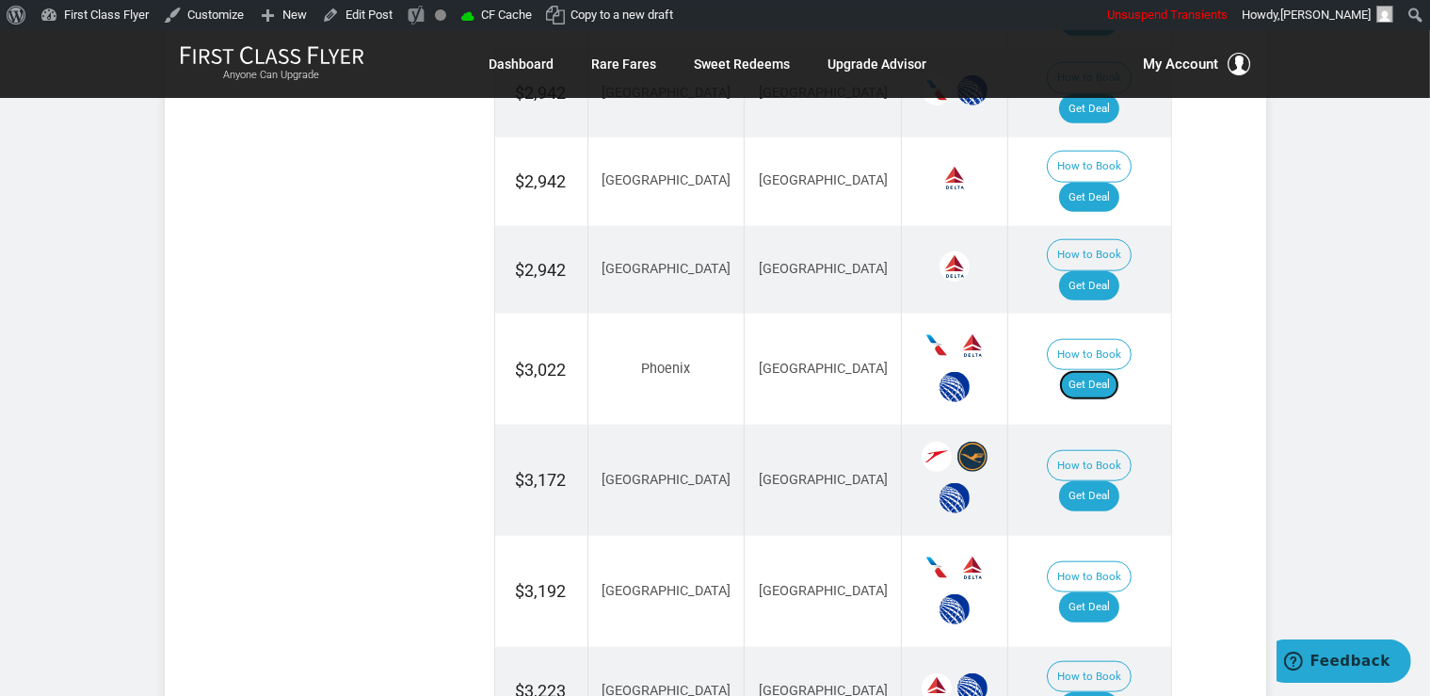
scroll to position [1842, 0]
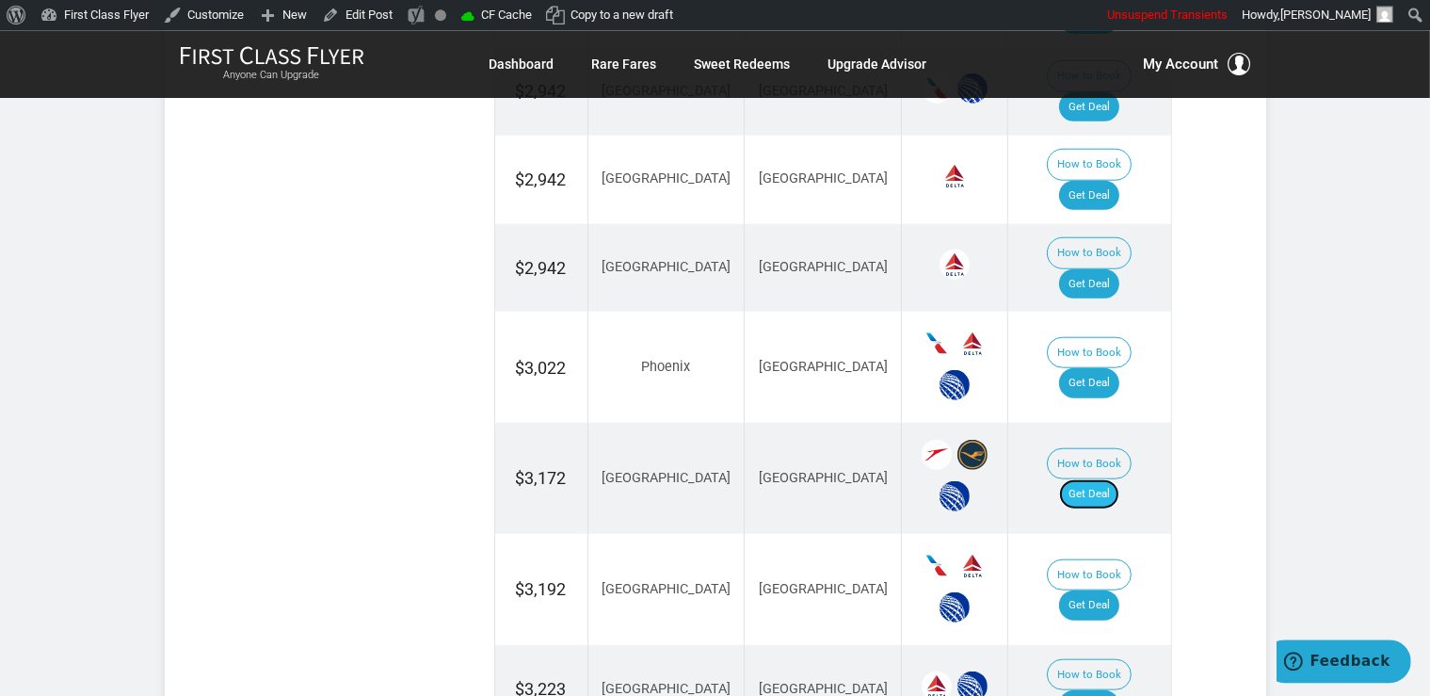
click at [1102, 478] on link "Get Deal" at bounding box center [1089, 493] width 60 height 30
click at [1120, 478] on link "Get Deal" at bounding box center [1089, 493] width 60 height 30
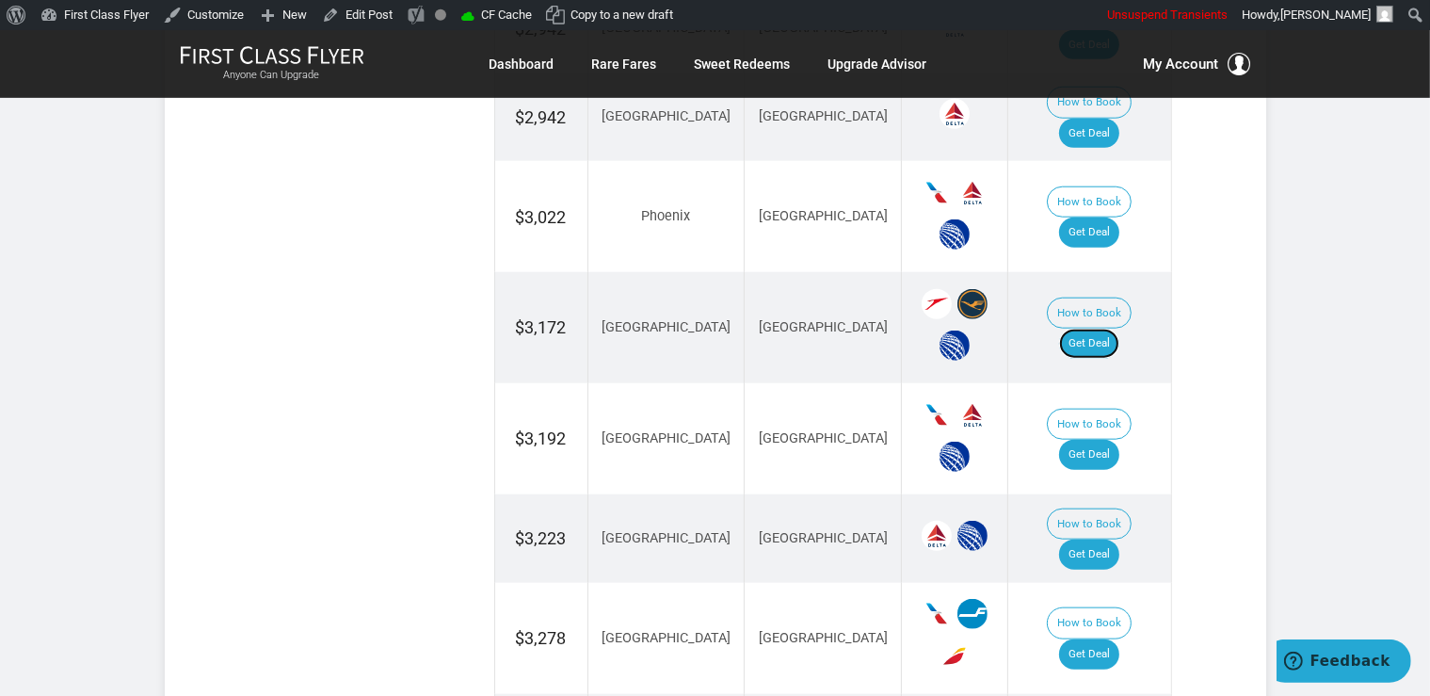
scroll to position [2041, 0]
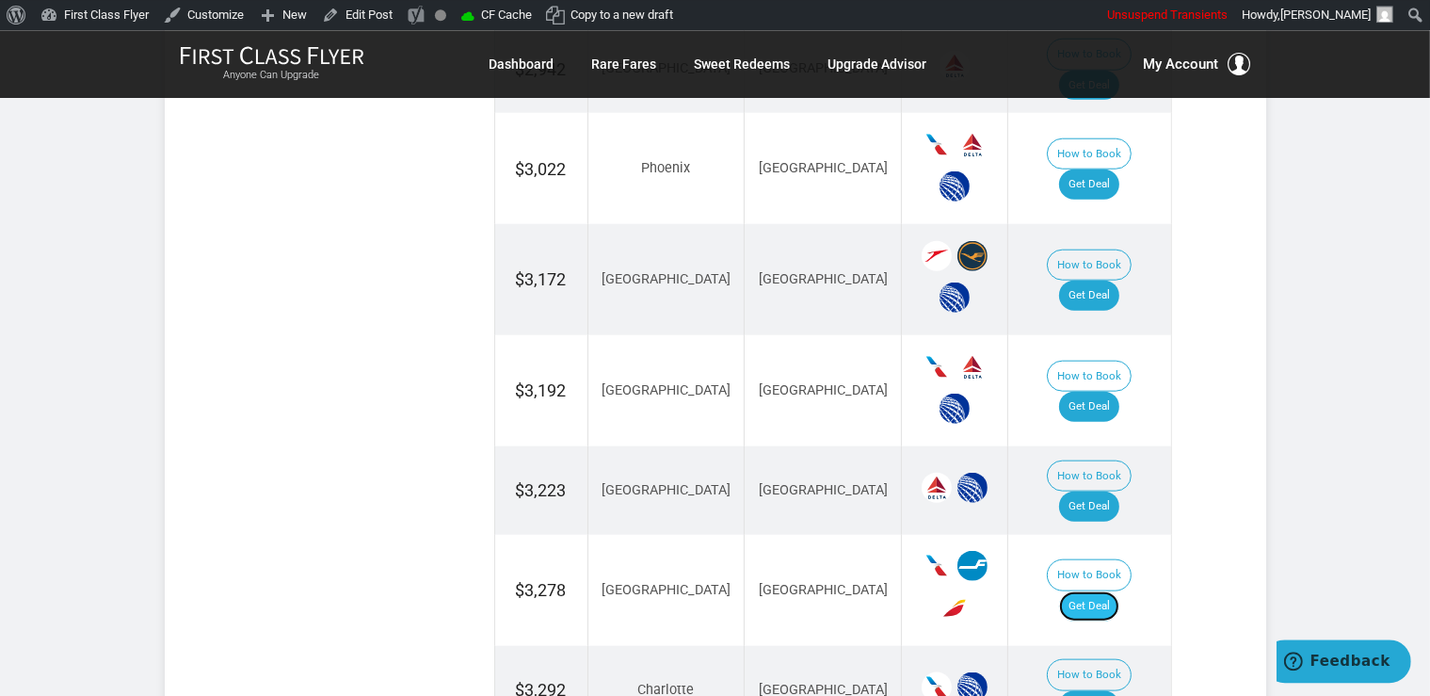
click at [1114, 590] on link "Get Deal" at bounding box center [1089, 605] width 60 height 30
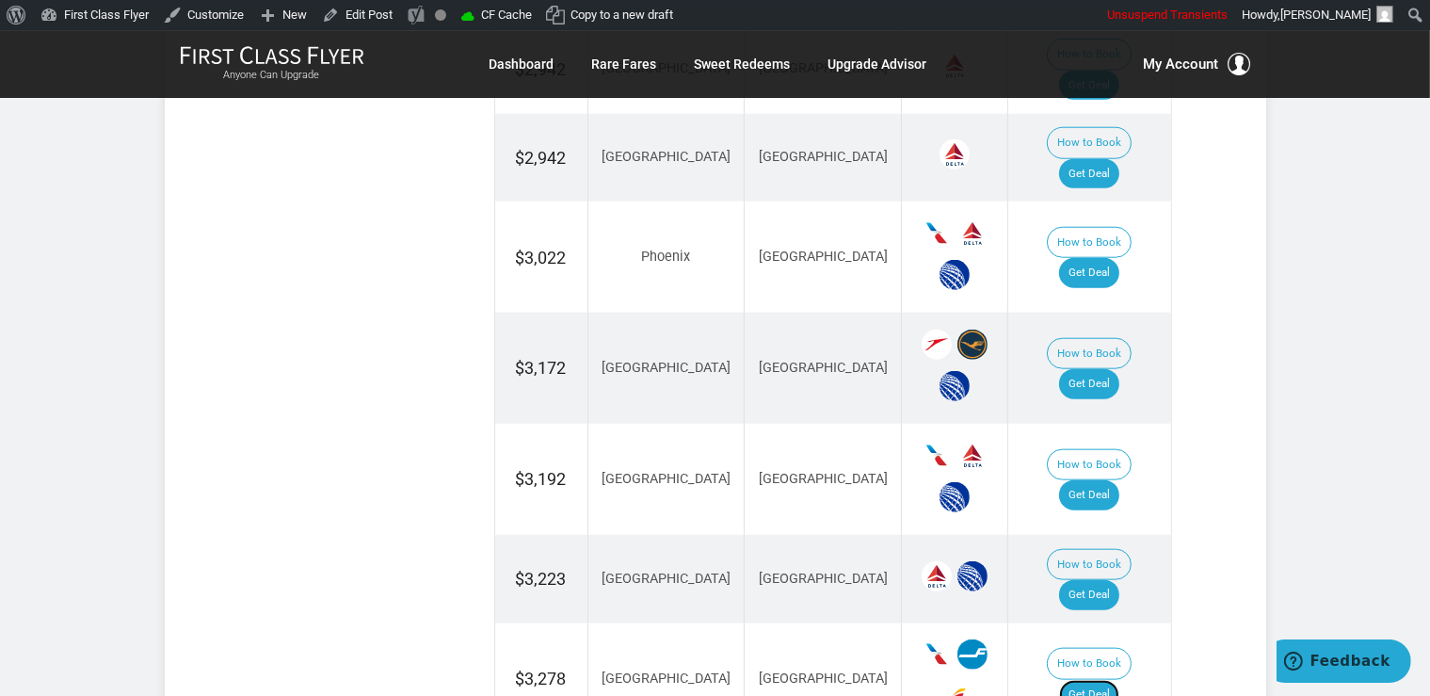
scroll to position [1742, 0]
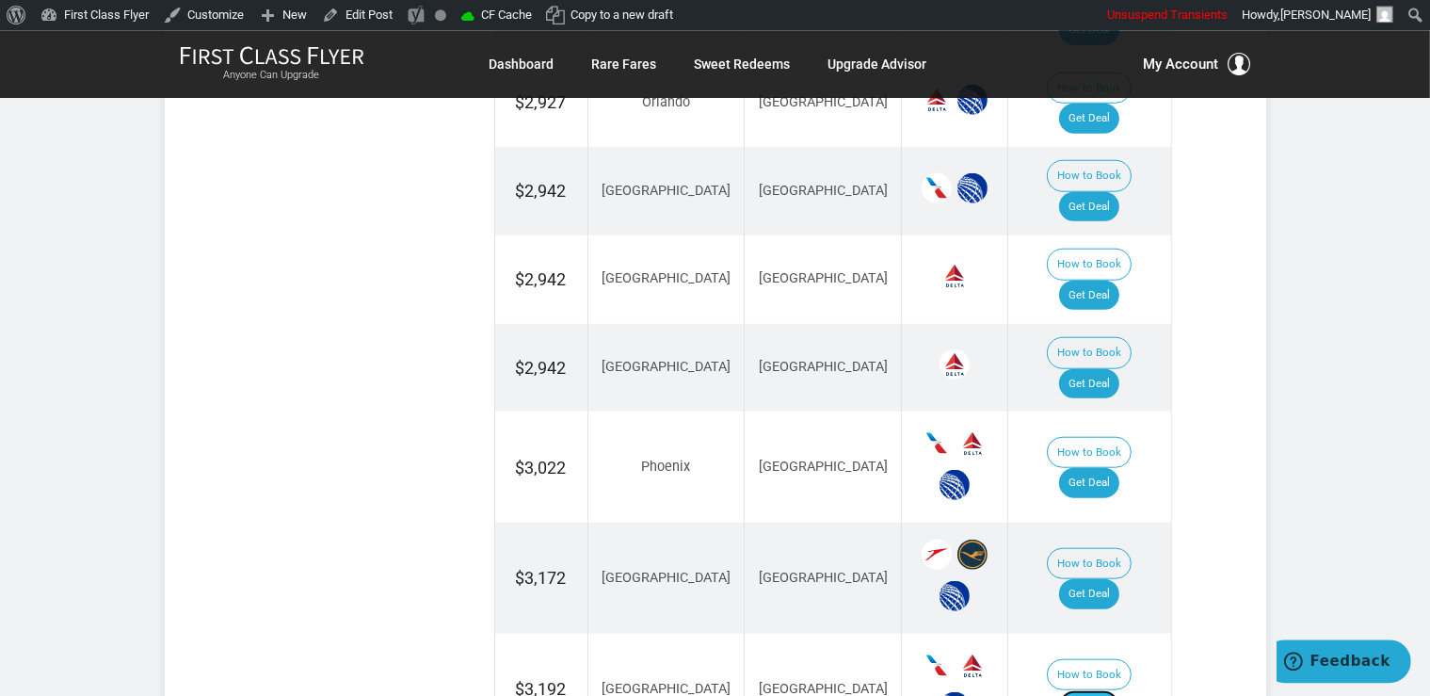
click at [1090, 689] on link "Get Deal" at bounding box center [1089, 704] width 60 height 30
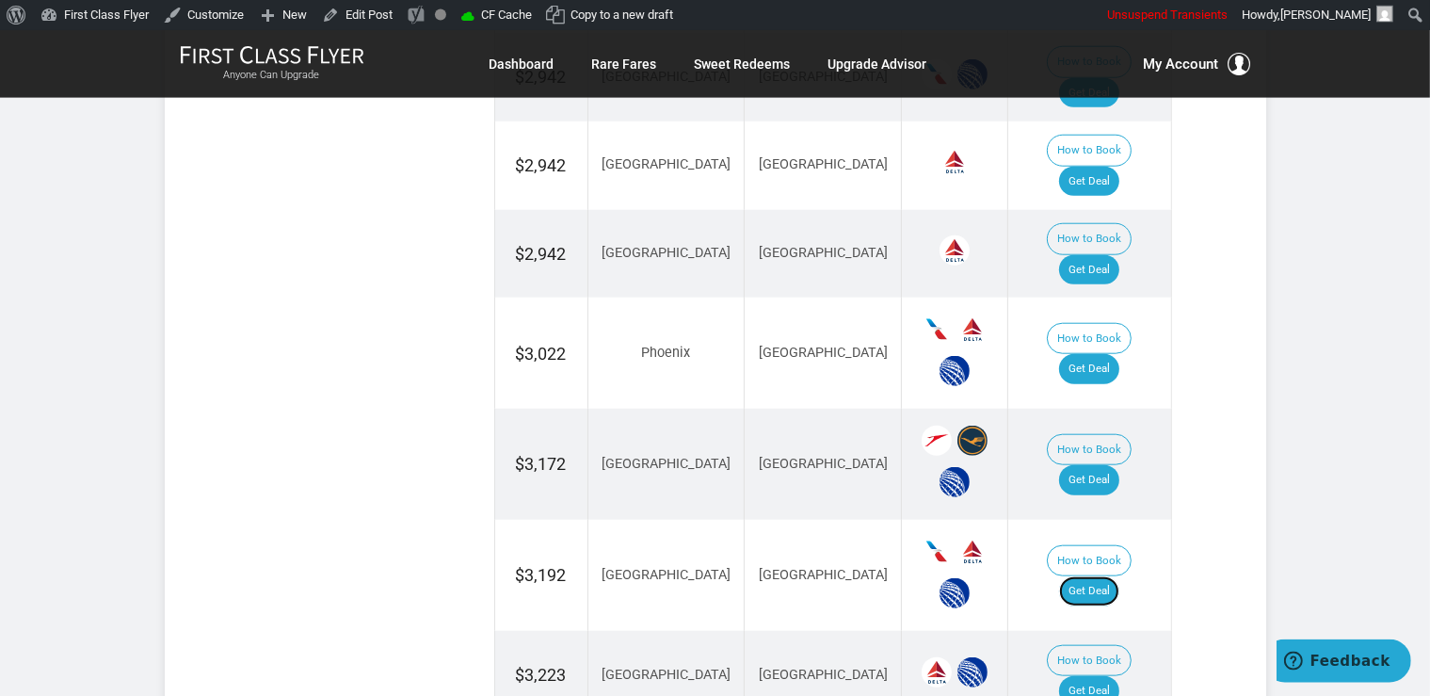
scroll to position [1941, 0]
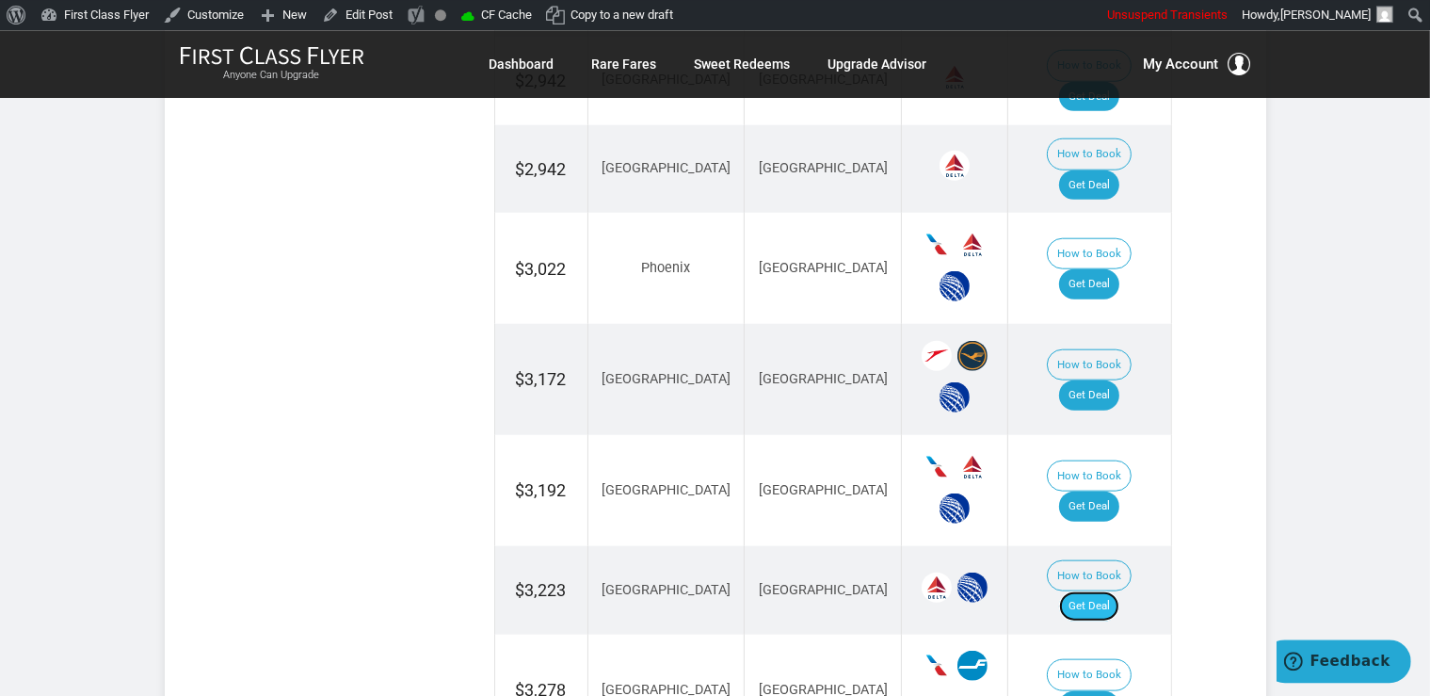
click at [1120, 590] on link "Get Deal" at bounding box center [1089, 605] width 60 height 30
click at [1113, 590] on link "Get Deal" at bounding box center [1089, 605] width 60 height 30
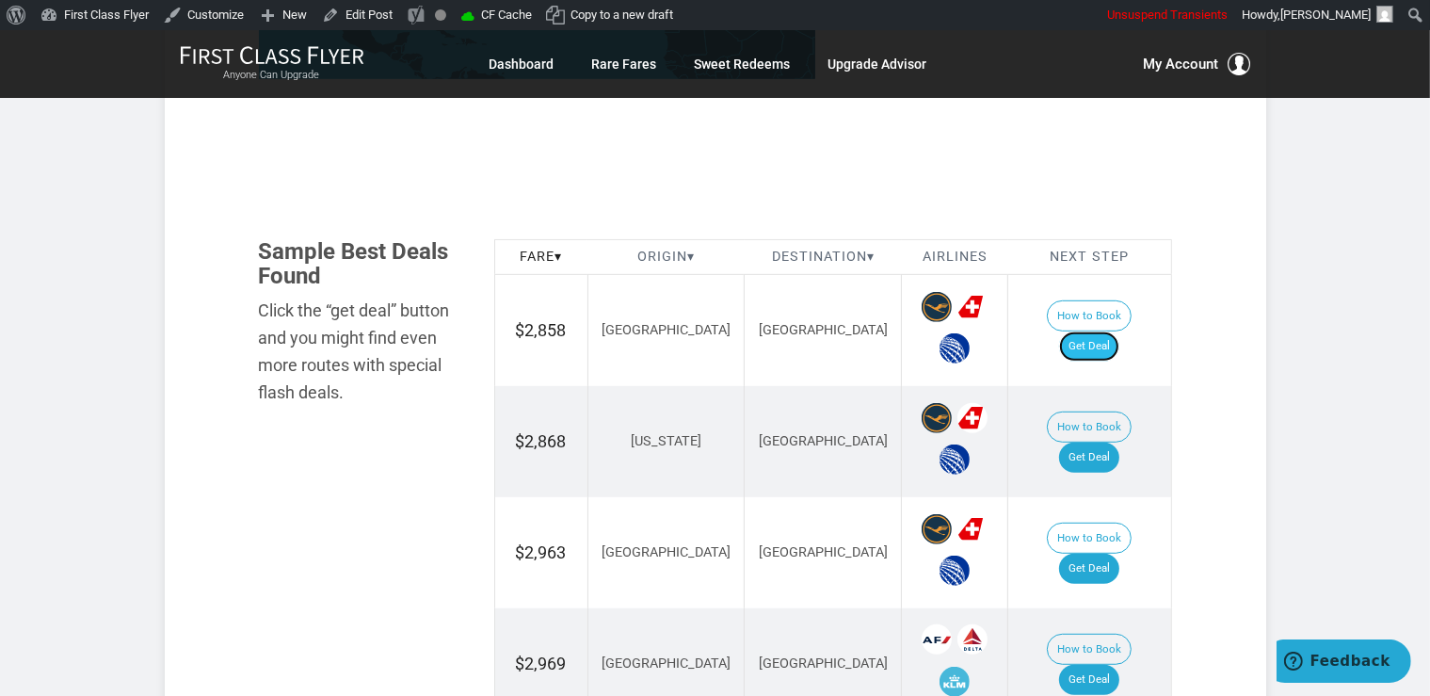
click at [1112, 331] on link "Get Deal" at bounding box center [1089, 346] width 60 height 30
click at [1120, 444] on link "Get Deal" at bounding box center [1089, 458] width 60 height 30
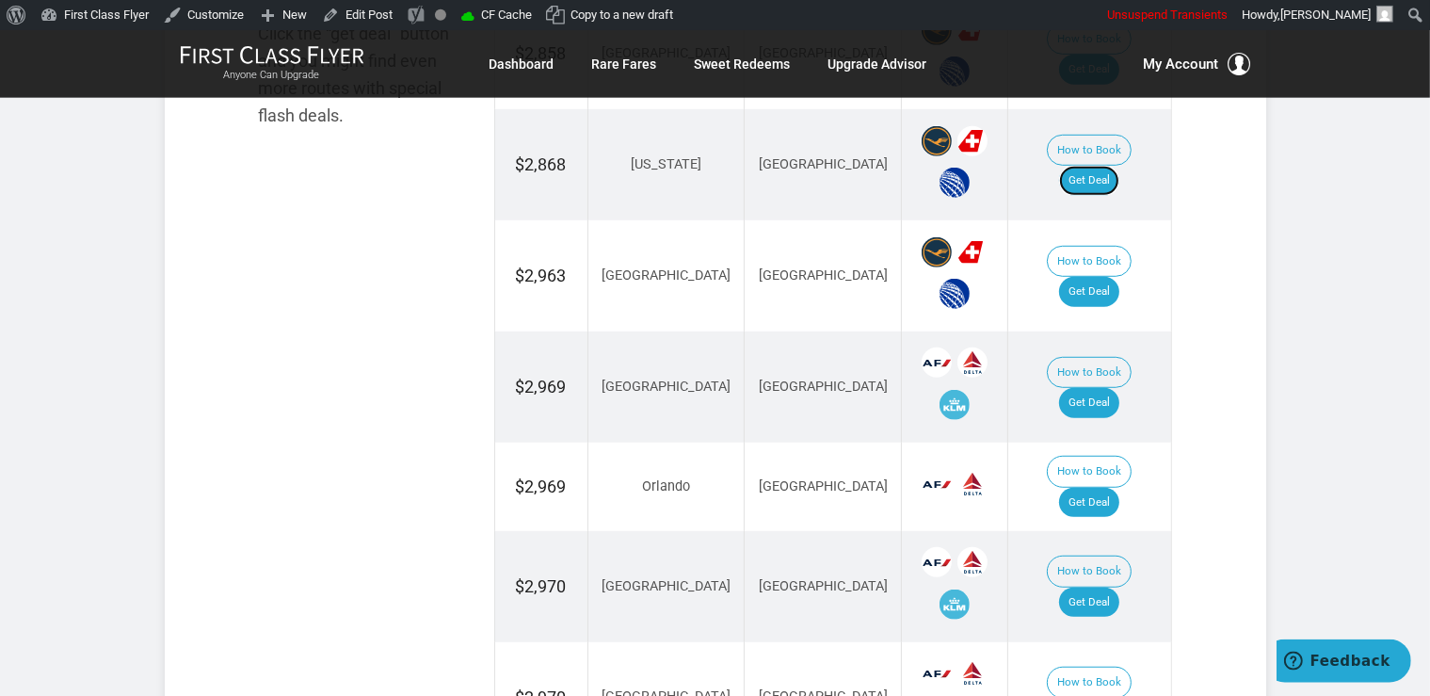
scroll to position [1292, 0]
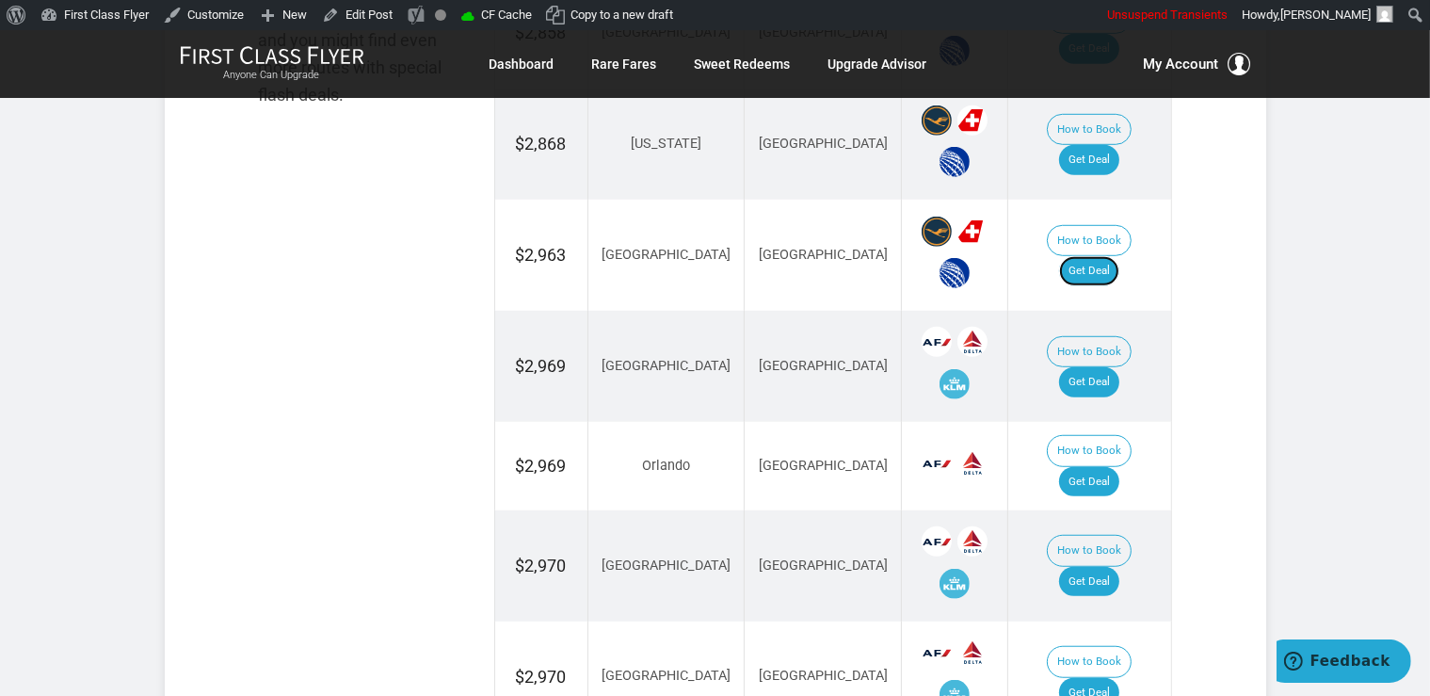
drag, startPoint x: 1099, startPoint y: 248, endPoint x: 1121, endPoint y: 285, distance: 43.4
click at [1097, 256] on link "Get Deal" at bounding box center [1089, 271] width 60 height 30
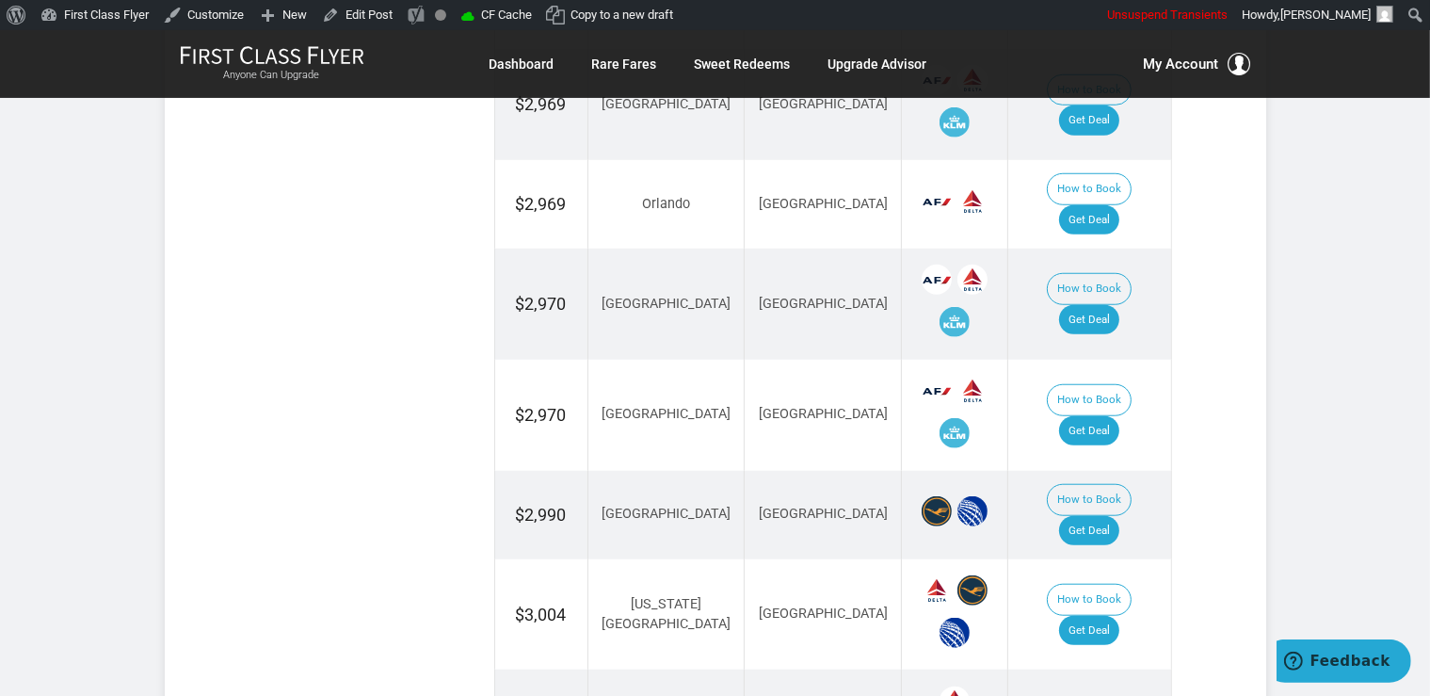
scroll to position [1590, 0]
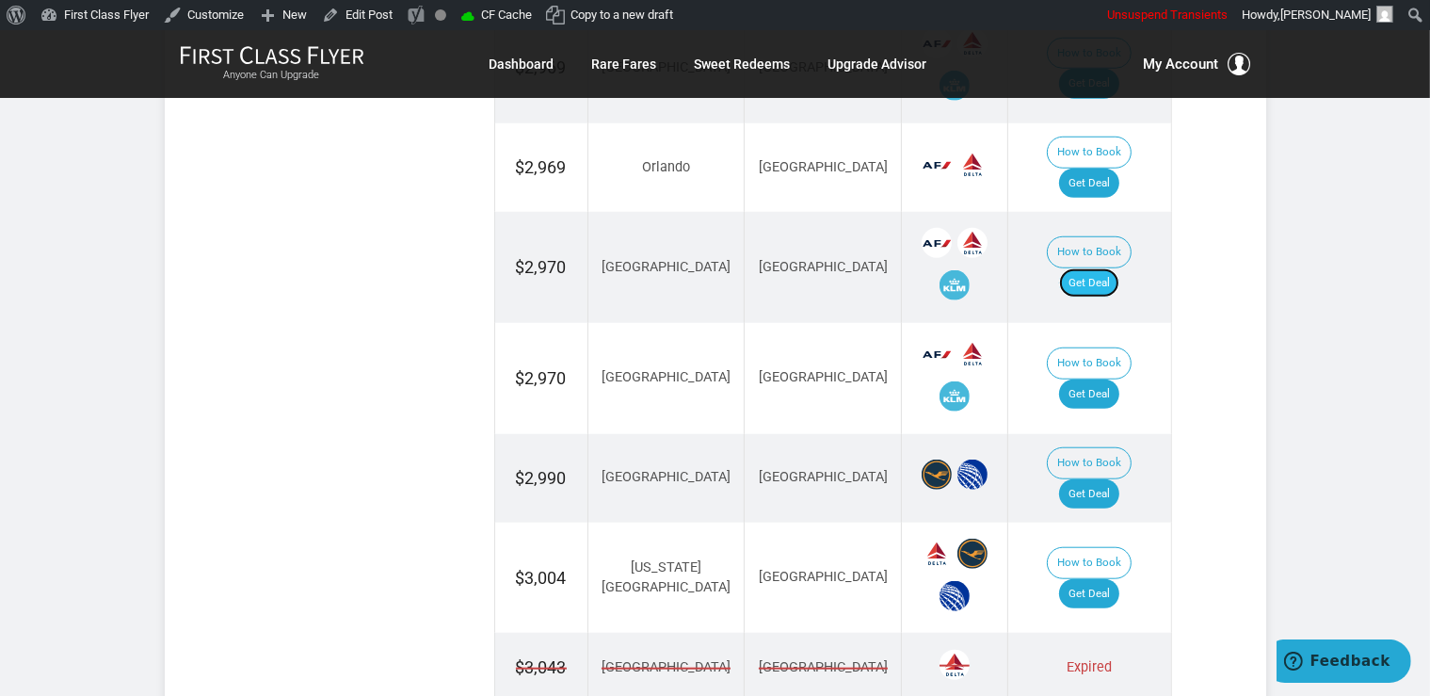
click at [1113, 268] on link "Get Deal" at bounding box center [1089, 283] width 60 height 30
click at [1102, 479] on link "Get Deal" at bounding box center [1089, 494] width 60 height 30
click at [1091, 379] on link "Get Deal" at bounding box center [1089, 394] width 60 height 30
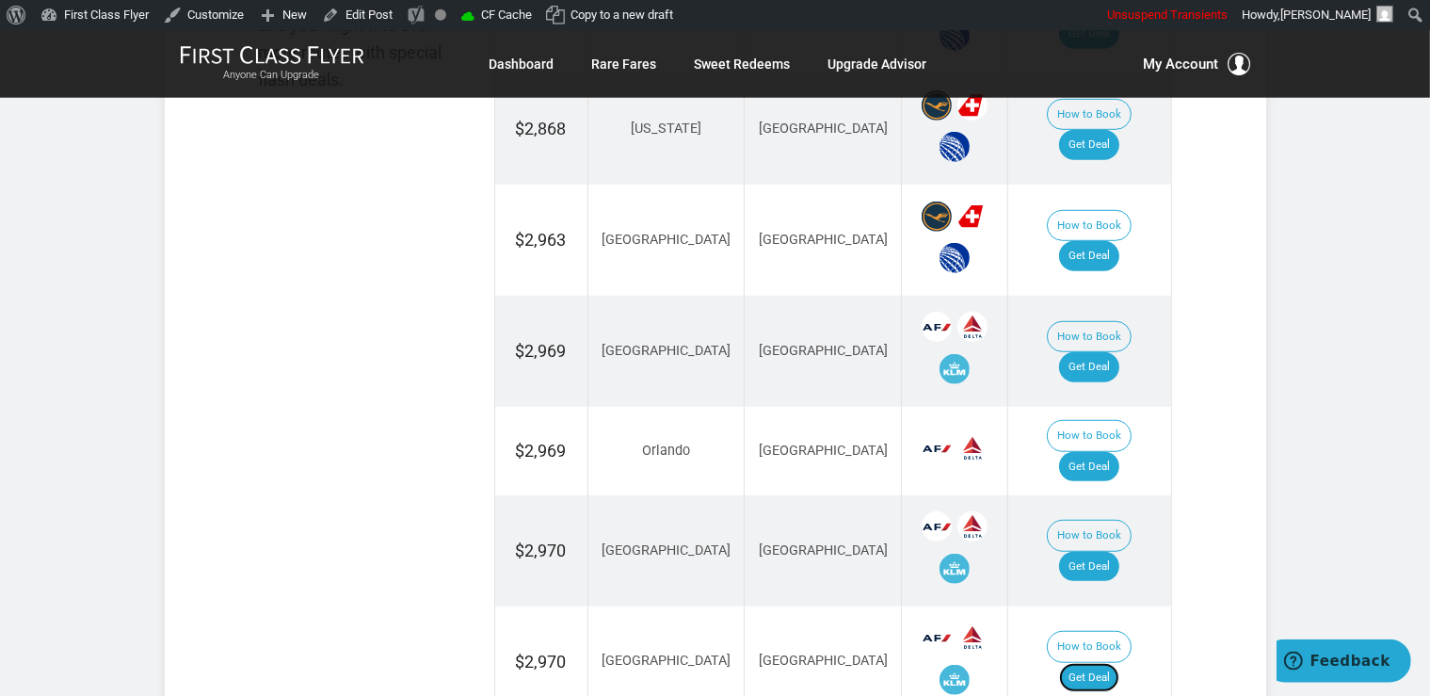
scroll to position [1292, 0]
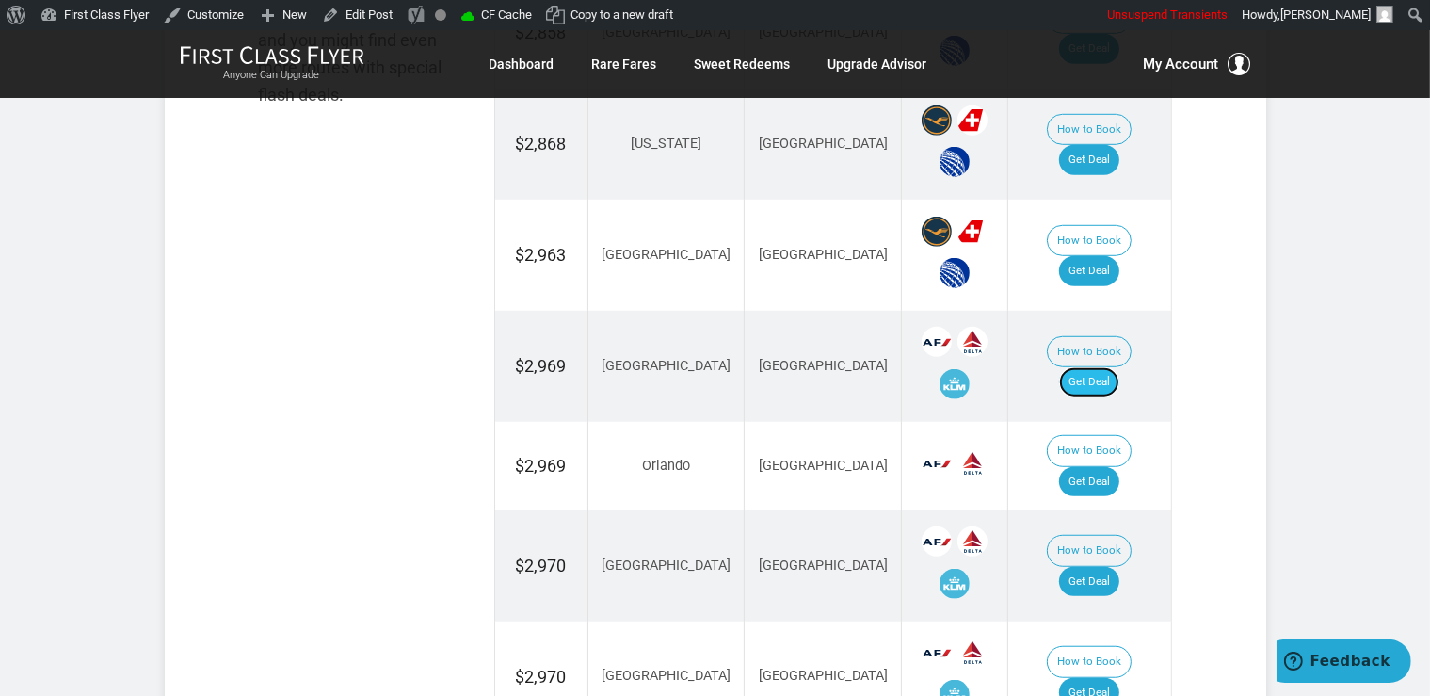
click at [1095, 370] on link "Get Deal" at bounding box center [1089, 382] width 60 height 30
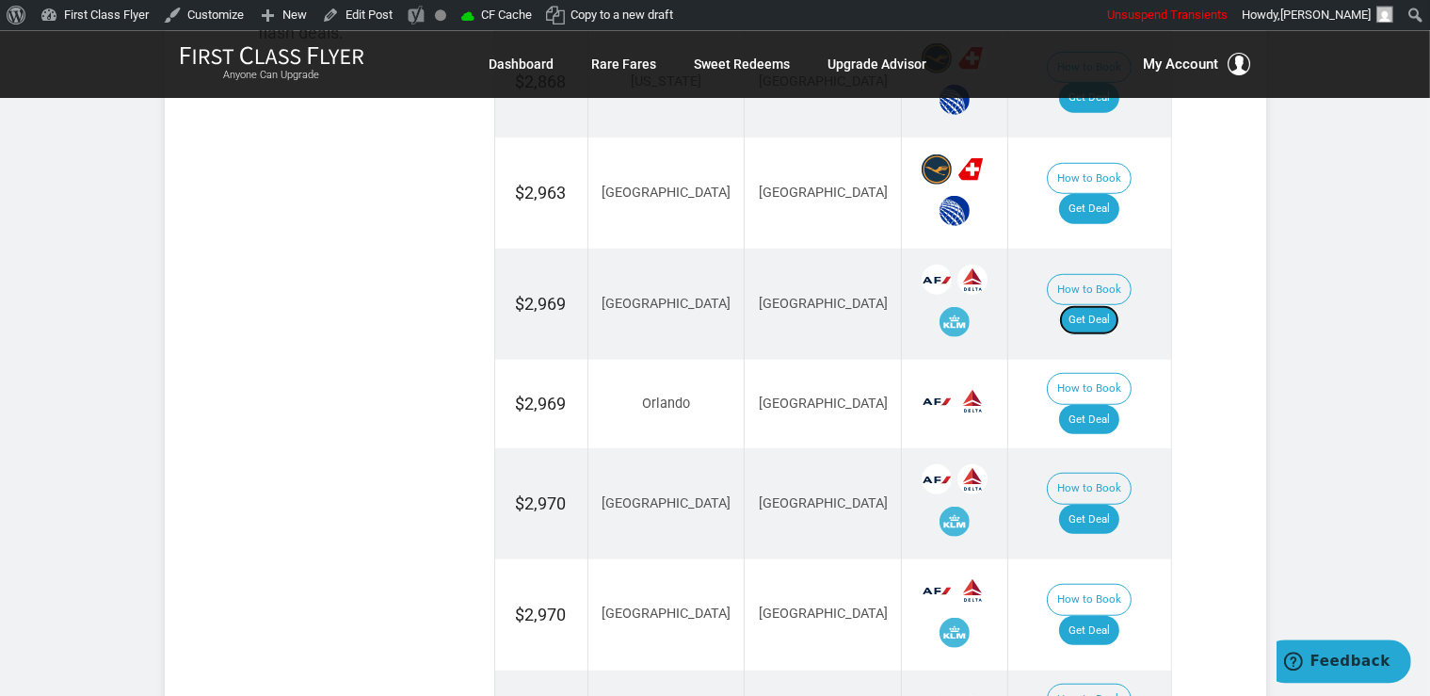
scroll to position [1392, 0]
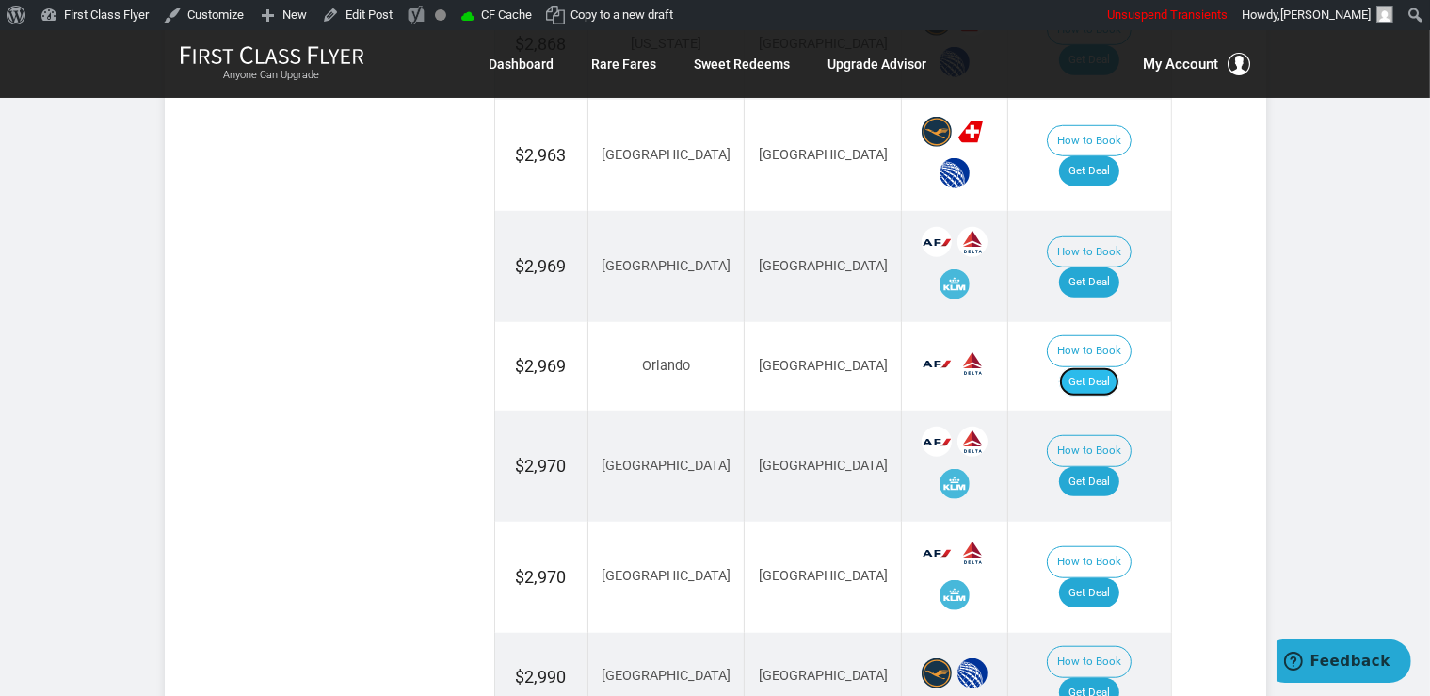
click at [1111, 367] on link "Get Deal" at bounding box center [1089, 382] width 60 height 30
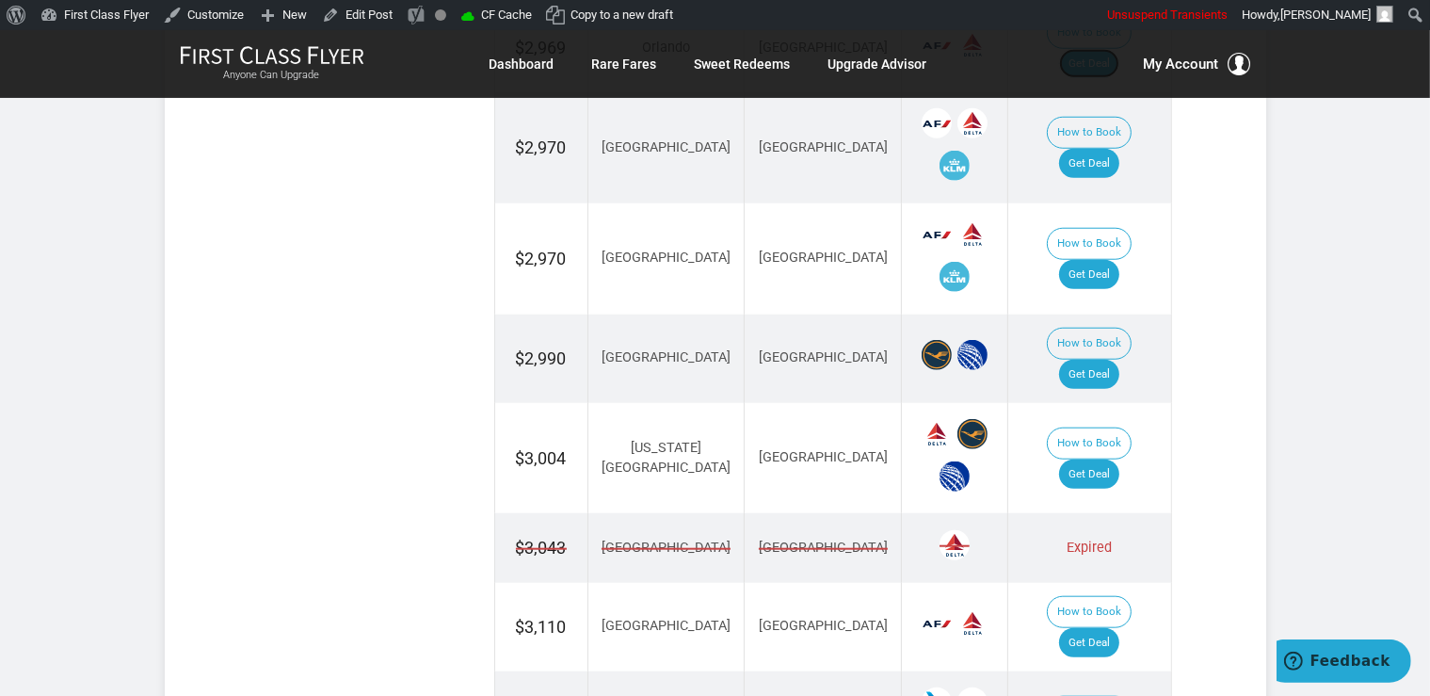
scroll to position [1789, 0]
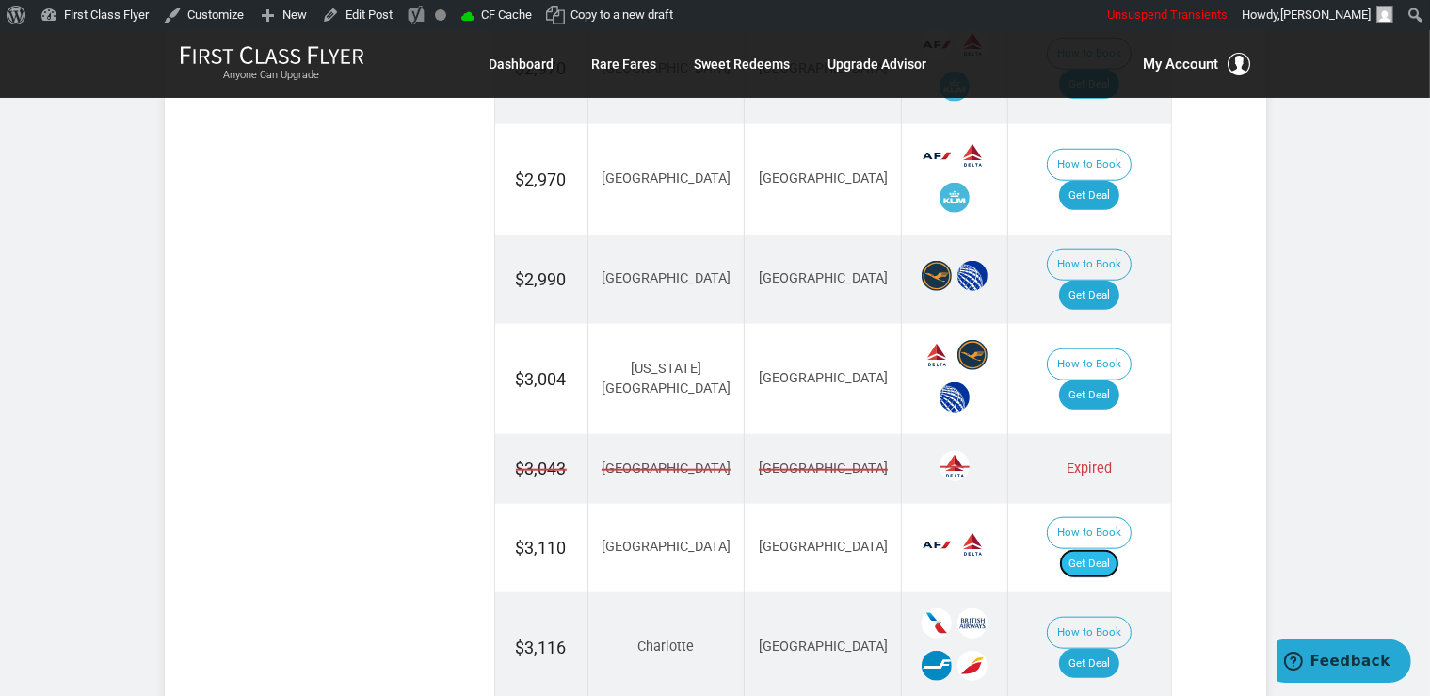
click at [1096, 549] on link "Get Deal" at bounding box center [1089, 564] width 60 height 30
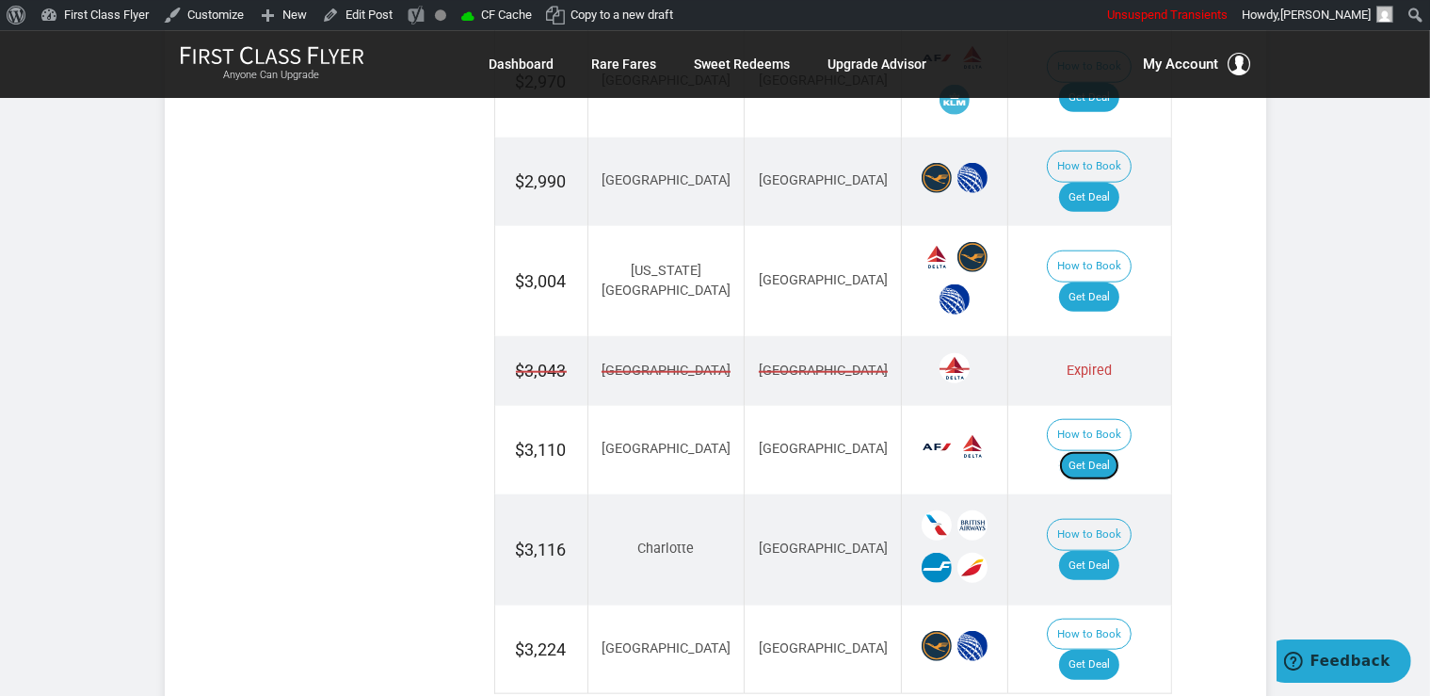
scroll to position [2088, 0]
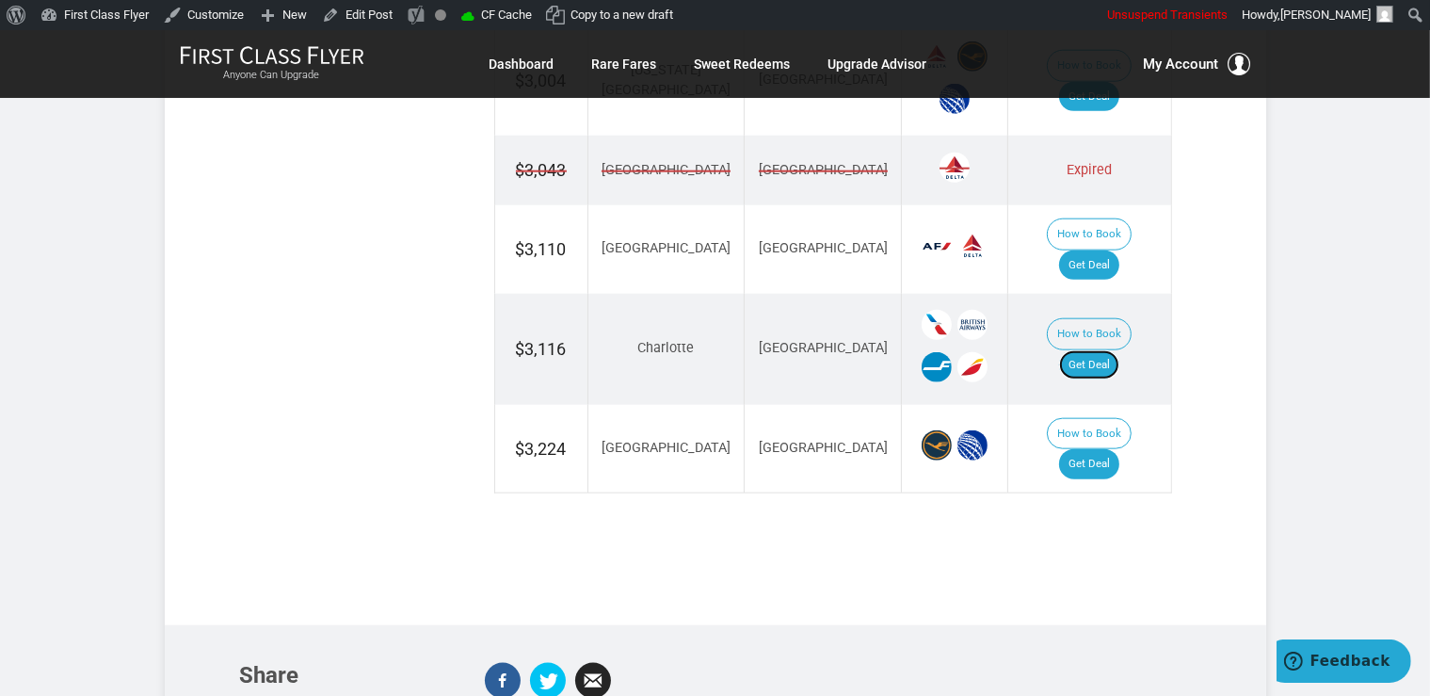
drag, startPoint x: 1108, startPoint y: 276, endPoint x: 1108, endPoint y: 307, distance: 31.1
click at [1108, 350] on link "Get Deal" at bounding box center [1089, 365] width 60 height 30
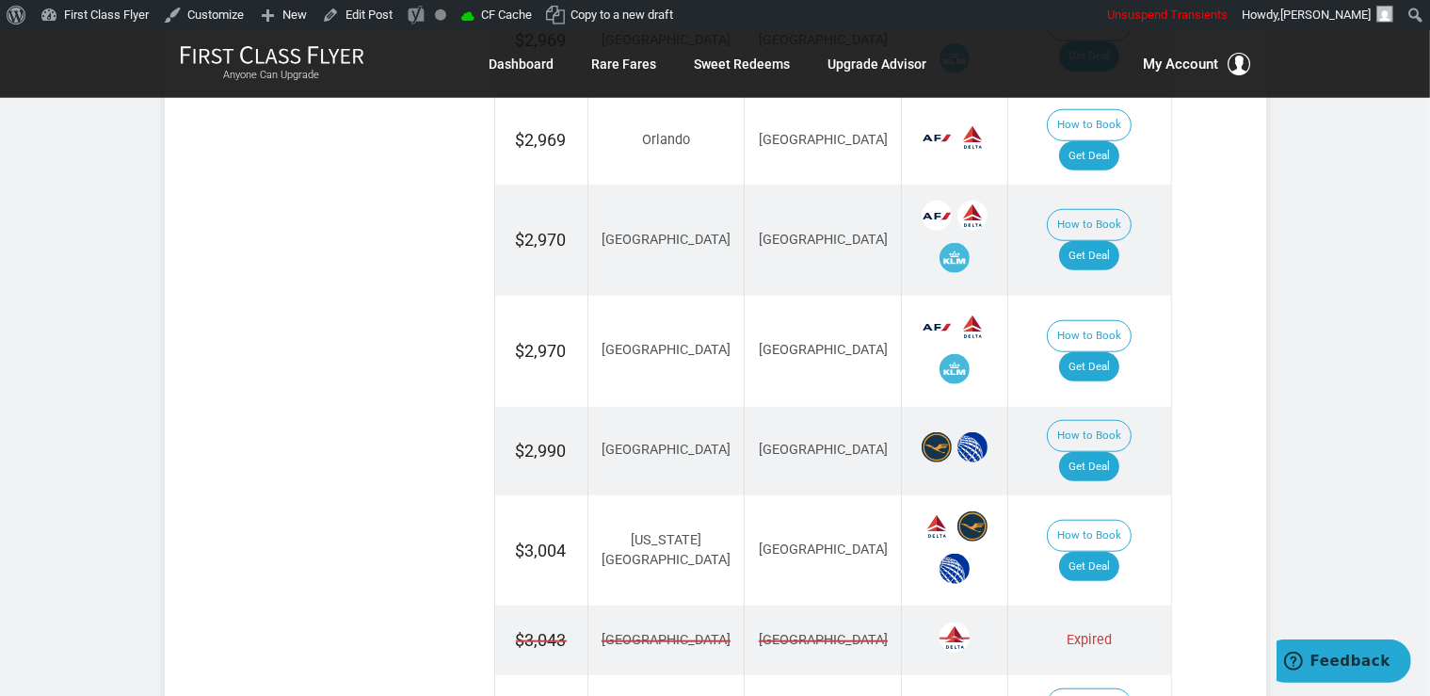
scroll to position [1590, 0]
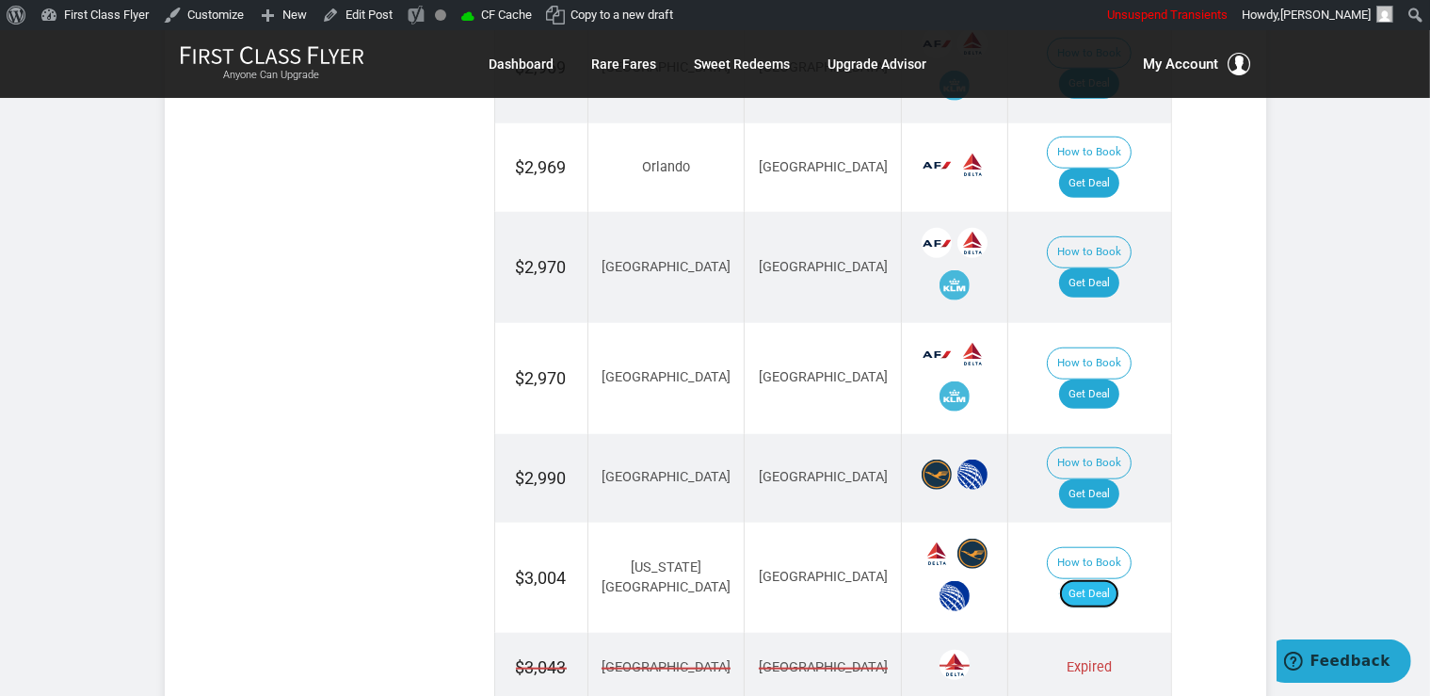
click at [1101, 579] on link "Get Deal" at bounding box center [1089, 594] width 60 height 30
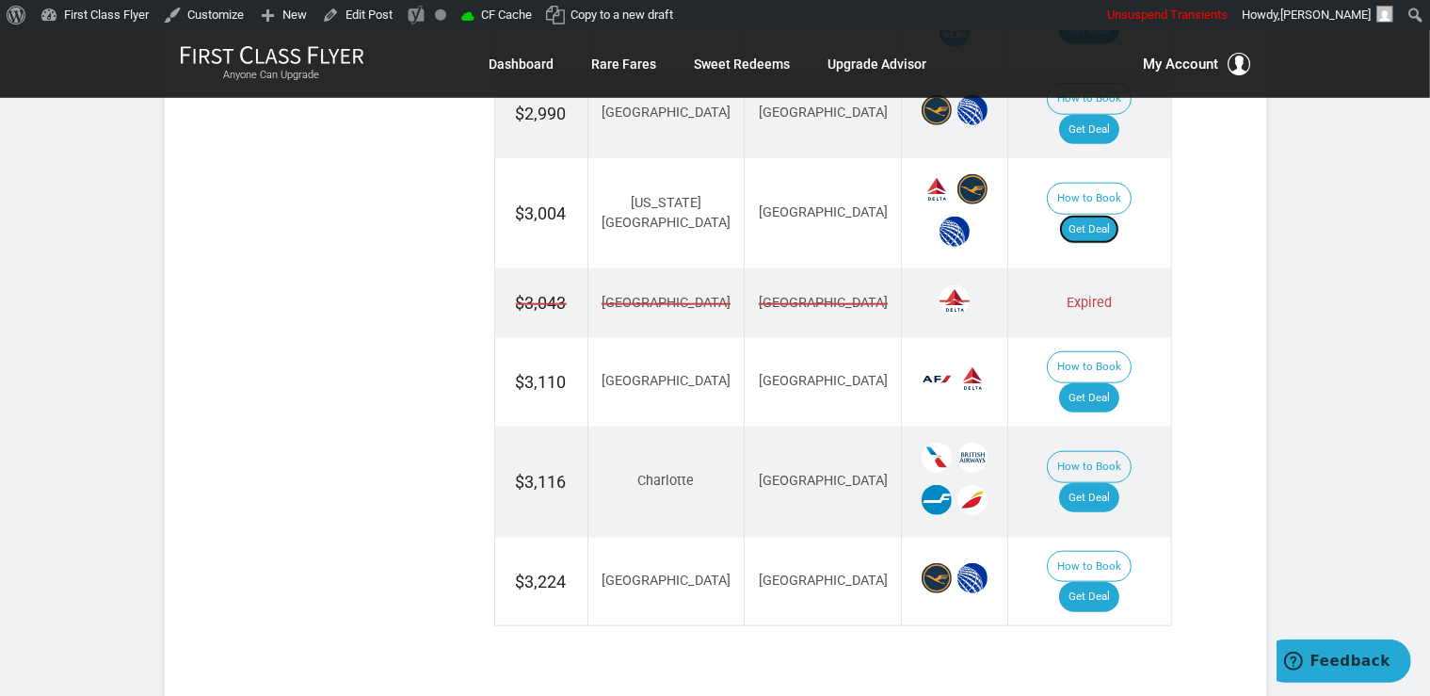
scroll to position [1989, 0]
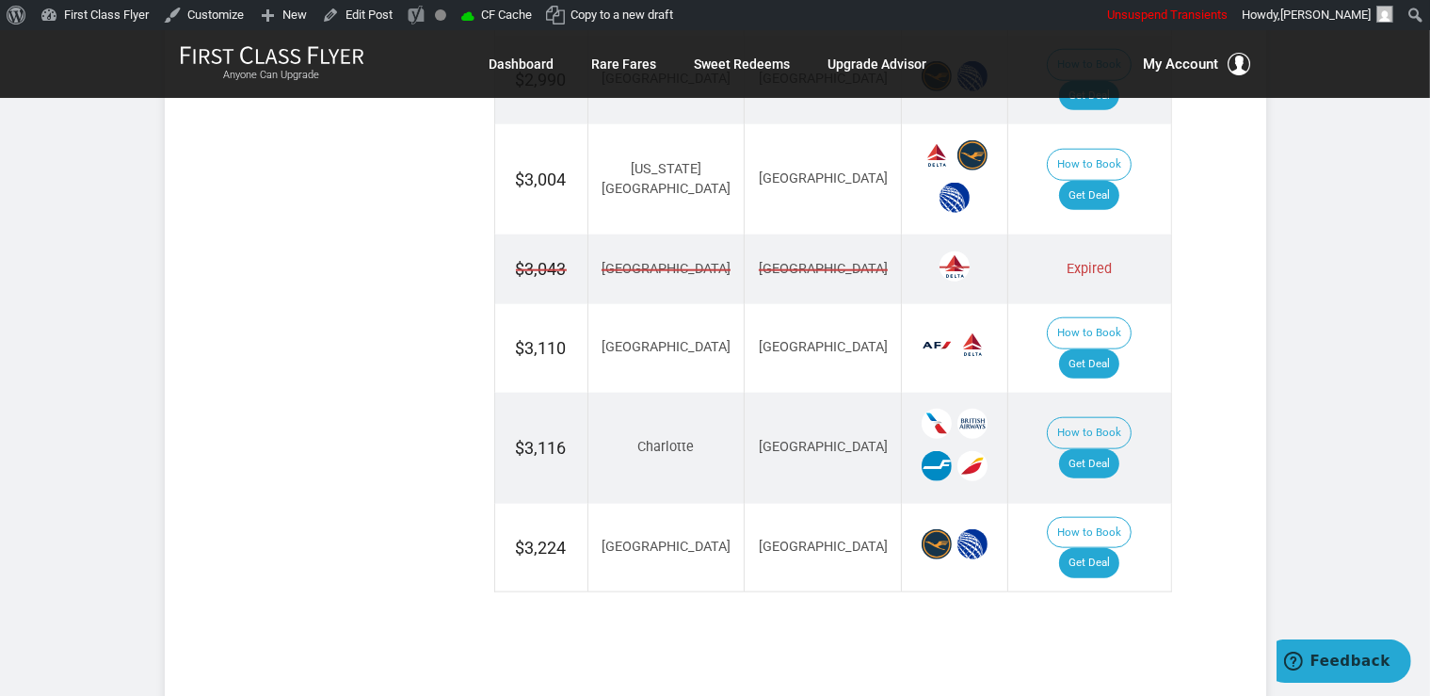
click at [1117, 504] on td "How to Book Get Deal" at bounding box center [1090, 548] width 163 height 89
click at [1119, 548] on link "Get Deal" at bounding box center [1089, 563] width 60 height 30
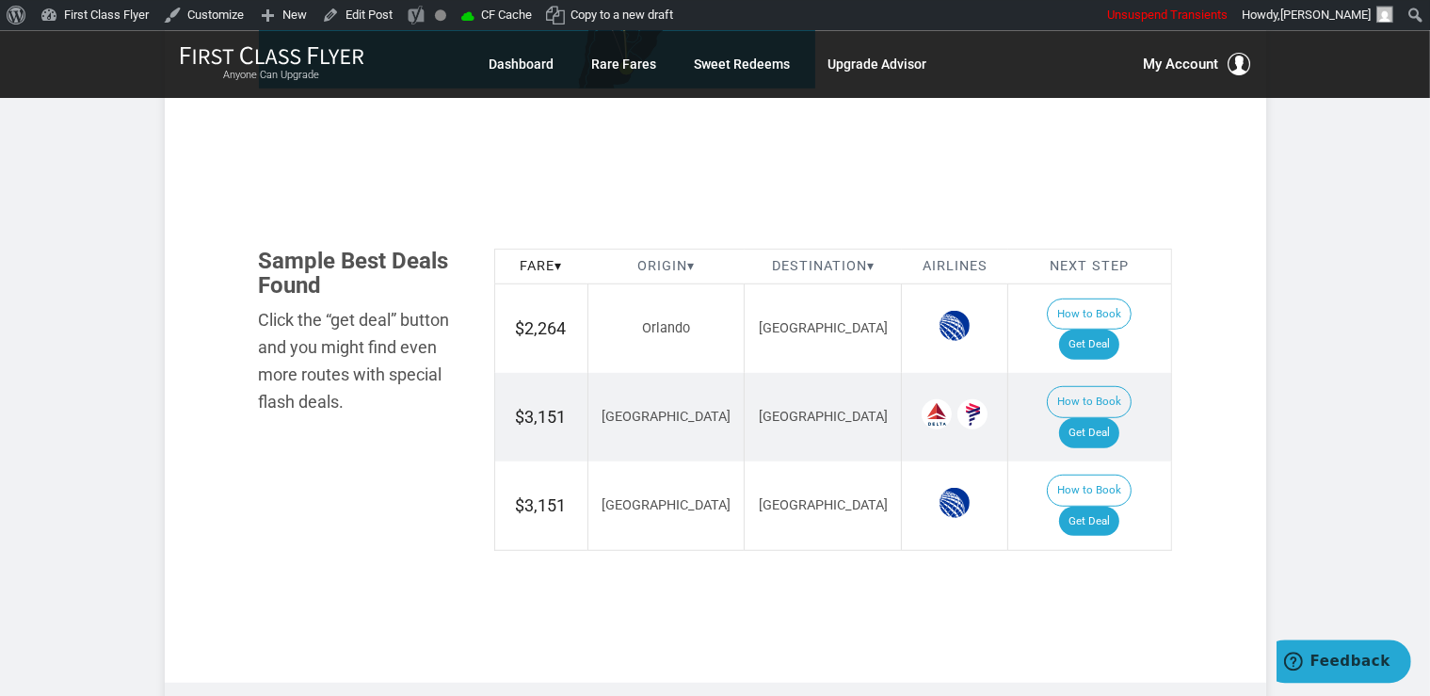
scroll to position [1193, 0]
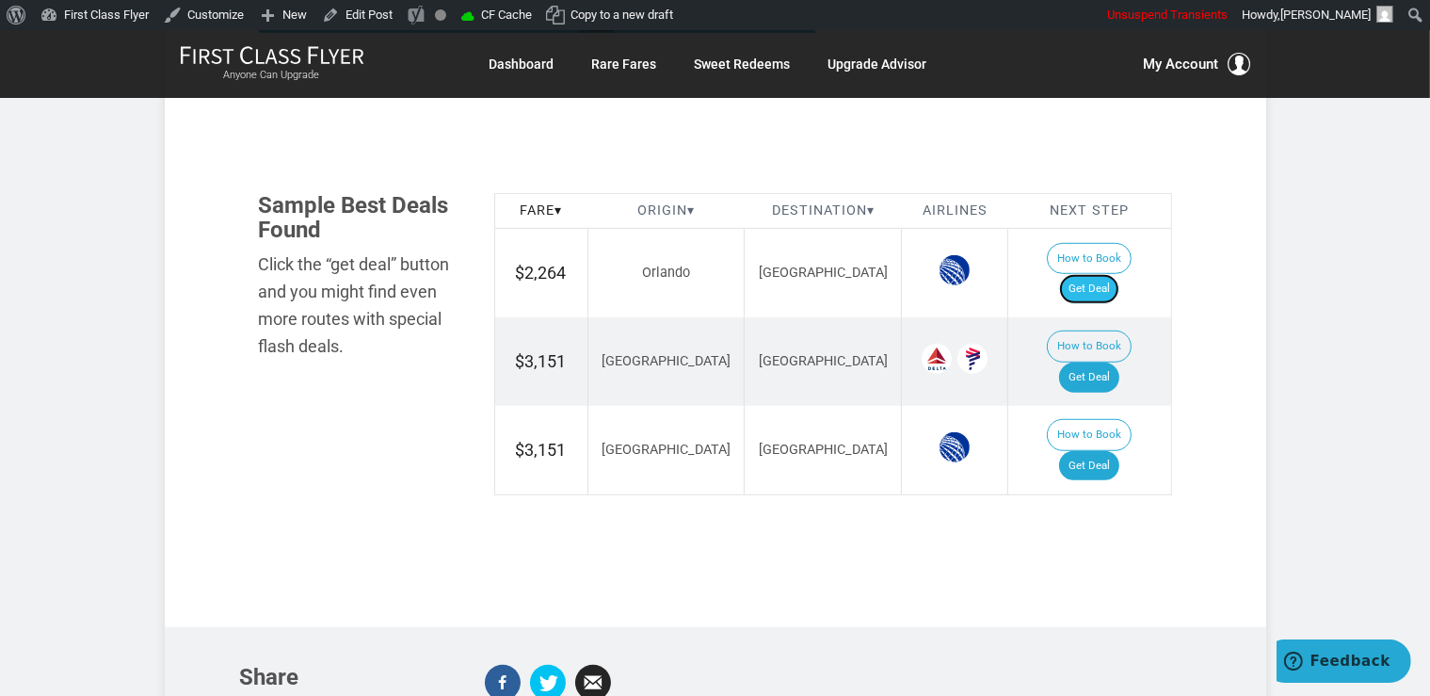
click at [1115, 274] on link "Get Deal" at bounding box center [1089, 289] width 60 height 30
drag, startPoint x: 1087, startPoint y: 326, endPoint x: 1096, endPoint y: 314, distance: 15.4
click at [1088, 363] on link "Get Deal" at bounding box center [1089, 378] width 60 height 30
click at [1102, 451] on link "Get Deal" at bounding box center [1089, 466] width 60 height 30
